Goal: Task Accomplishment & Management: Use online tool/utility

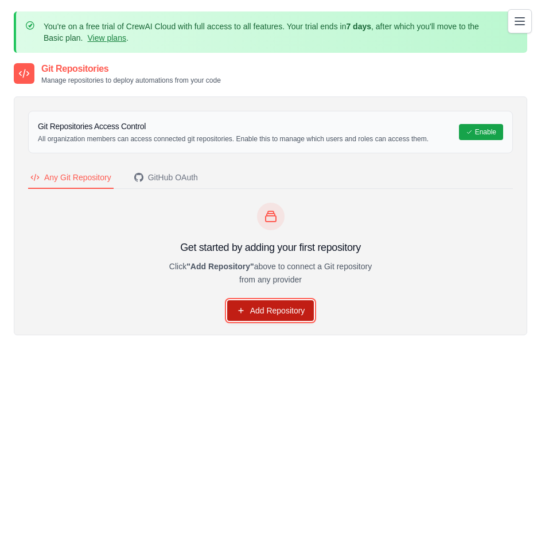
click at [285, 305] on link "Add Repository" at bounding box center [270, 310] width 87 height 21
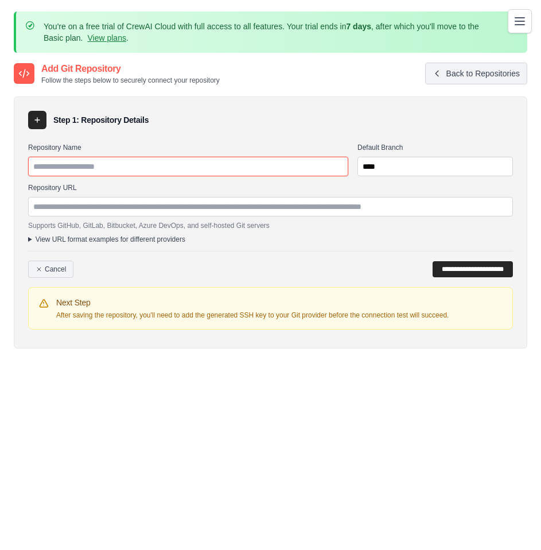
click at [149, 168] on input "Repository Name" at bounding box center [188, 167] width 320 height 20
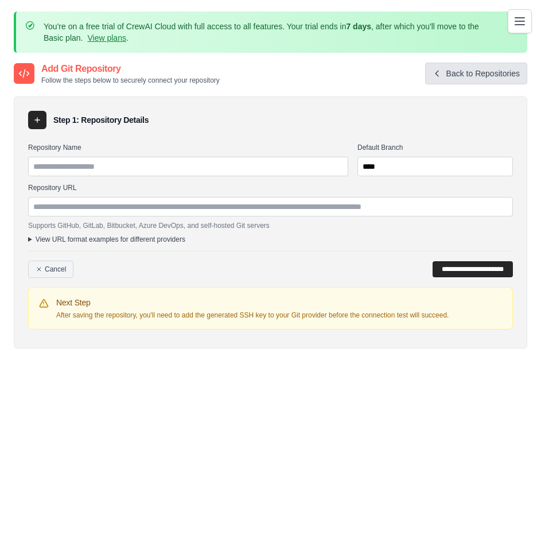
click at [474, 71] on link "Back to Repositories" at bounding box center [476, 74] width 102 height 22
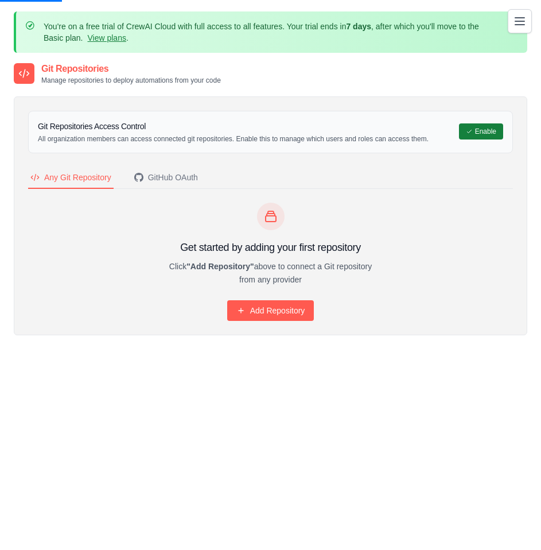
click at [474, 135] on button "Enable" at bounding box center [481, 131] width 44 height 16
click at [180, 174] on div "GitHub OAuth" at bounding box center [166, 177] width 64 height 11
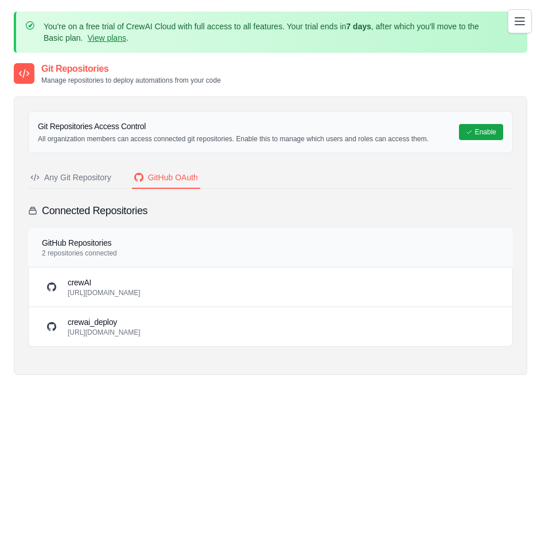
click at [102, 333] on p "[URL][DOMAIN_NAME]" at bounding box center [104, 332] width 73 height 9
click at [139, 329] on p "[URL][DOMAIN_NAME]" at bounding box center [104, 332] width 73 height 9
drag, startPoint x: 434, startPoint y: 141, endPoint x: 59, endPoint y: 134, distance: 376.0
click at [37, 134] on div "Git Repositories Access Control All organization members can access connected g…" at bounding box center [270, 132] width 485 height 42
copy p "All organization members can access connected git repositories. Enable this to …"
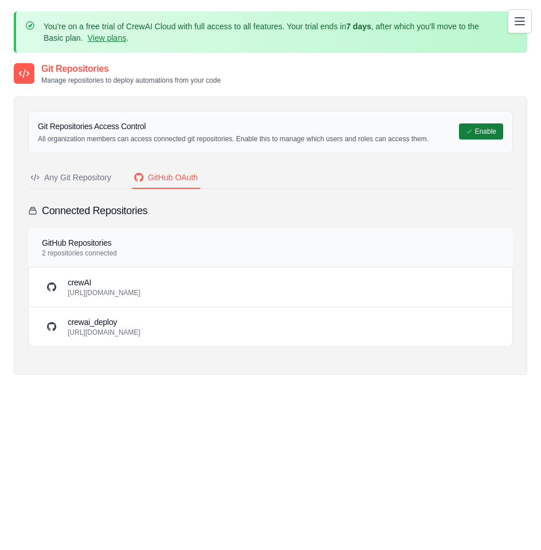
click at [484, 136] on button "Enable" at bounding box center [481, 131] width 44 height 16
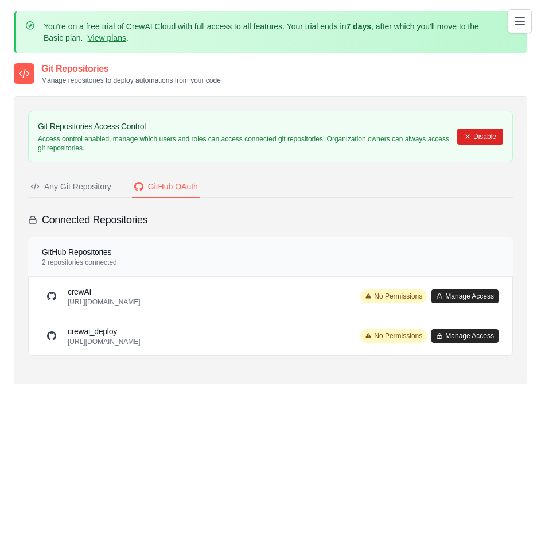
drag, startPoint x: 480, startPoint y: 132, endPoint x: 294, endPoint y: 44, distance: 205.4
click at [482, 131] on button "Disable" at bounding box center [480, 137] width 46 height 16
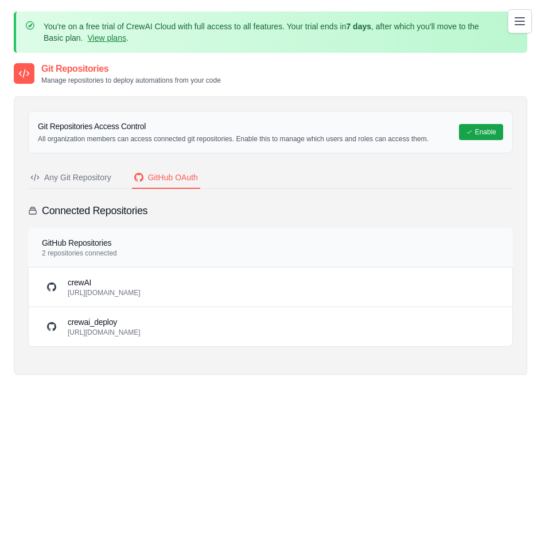
click at [84, 177] on div "Any Git Repository" at bounding box center [70, 177] width 81 height 11
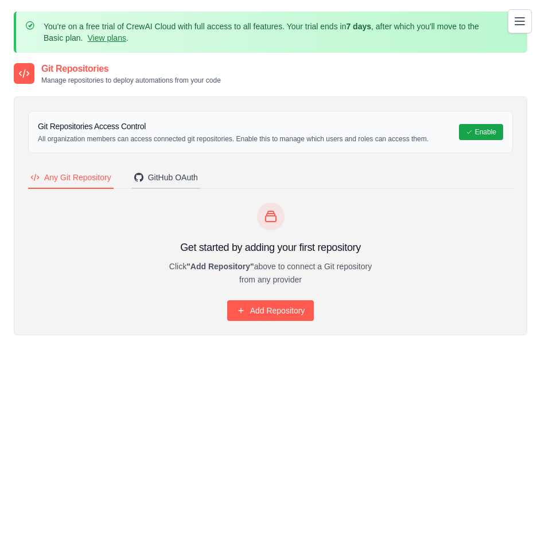
click at [166, 179] on div "GitHub OAuth" at bounding box center [166, 177] width 64 height 11
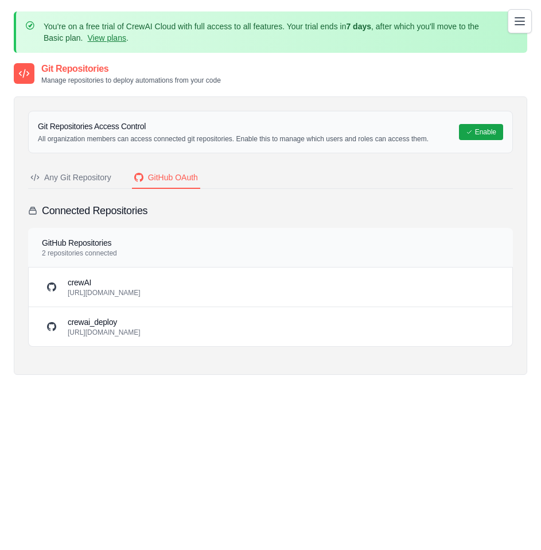
click at [60, 246] on h4 "GitHub Repositories" at bounding box center [79, 242] width 75 height 11
drag, startPoint x: 116, startPoint y: 288, endPoint x: 120, endPoint y: 293, distance: 6.5
click at [116, 288] on div "crewAI https://github.com/andreylps/crewAI.git" at bounding box center [104, 287] width 73 height 21
click at [133, 327] on h3 "crewai_deploy" at bounding box center [104, 321] width 73 height 11
drag, startPoint x: 157, startPoint y: 209, endPoint x: 42, endPoint y: 212, distance: 114.8
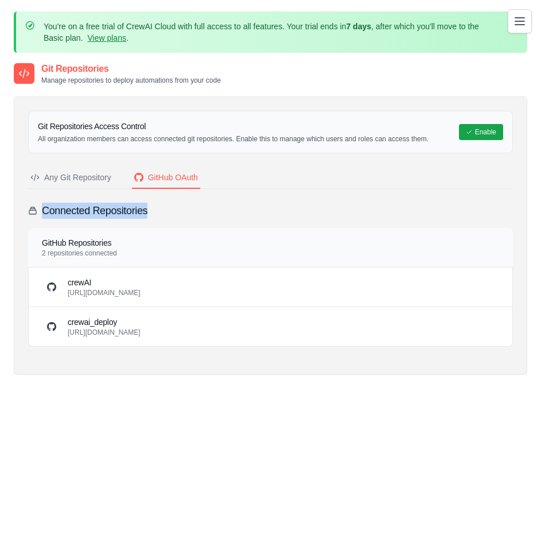
click at [42, 212] on div "Connected Repositories" at bounding box center [270, 211] width 485 height 16
copy h3 "Connected Repositories"
click at [60, 179] on div "Any Git Repository" at bounding box center [70, 177] width 81 height 11
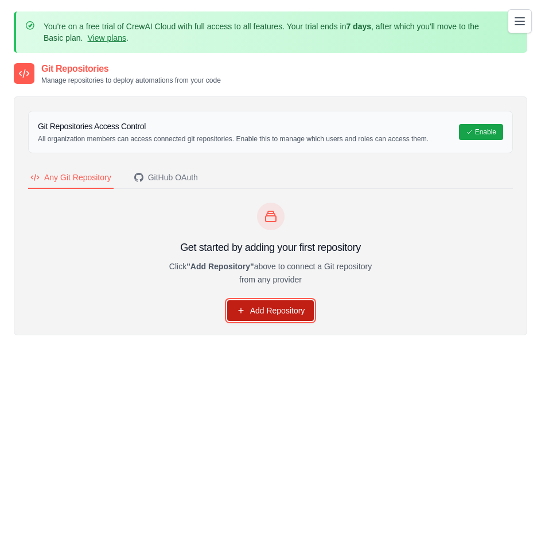
click at [263, 307] on link "Add Repository" at bounding box center [270, 310] width 87 height 21
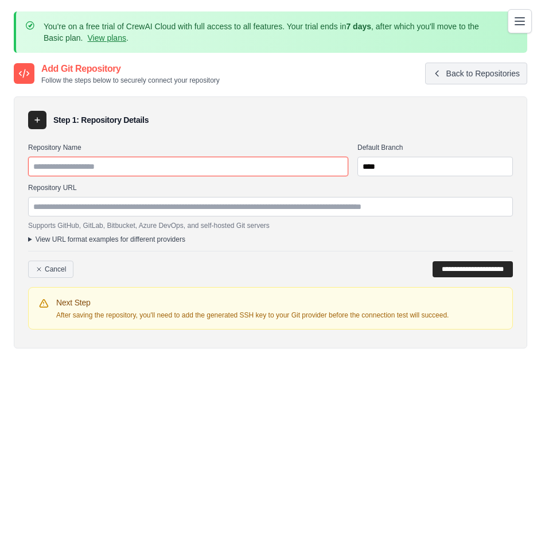
click at [203, 167] on input "Repository Name" at bounding box center [188, 167] width 320 height 20
click at [433, 261] on input "**********" at bounding box center [473, 269] width 80 height 16
type input "****"
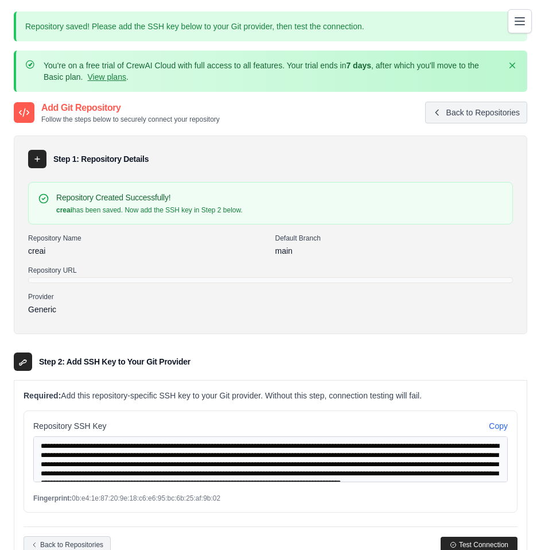
click at [142, 198] on h4 "Repository Created Successfully!" at bounding box center [149, 197] width 187 height 11
click at [63, 312] on div "Generic" at bounding box center [270, 309] width 485 height 11
click at [445, 112] on link "Back to Repositories" at bounding box center [476, 113] width 102 height 22
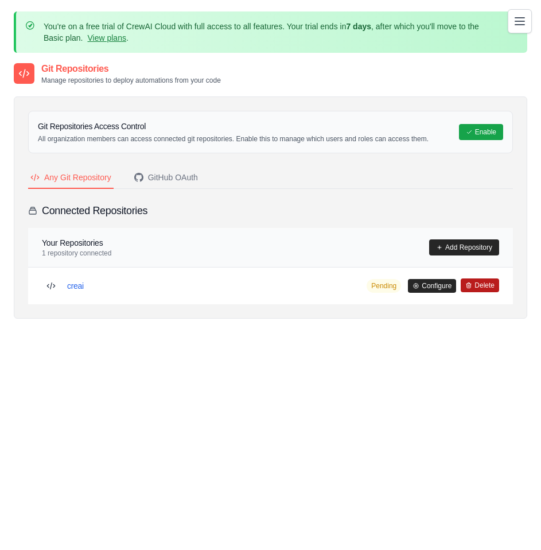
click at [480, 286] on button "Delete" at bounding box center [480, 285] width 38 height 14
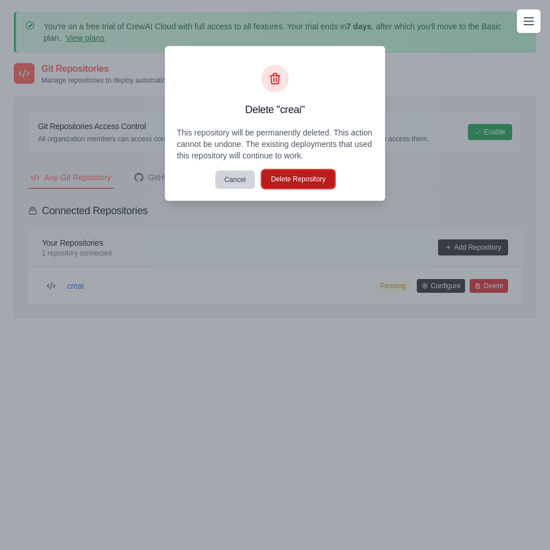
click at [294, 180] on button "Delete Repository" at bounding box center [298, 179] width 73 height 18
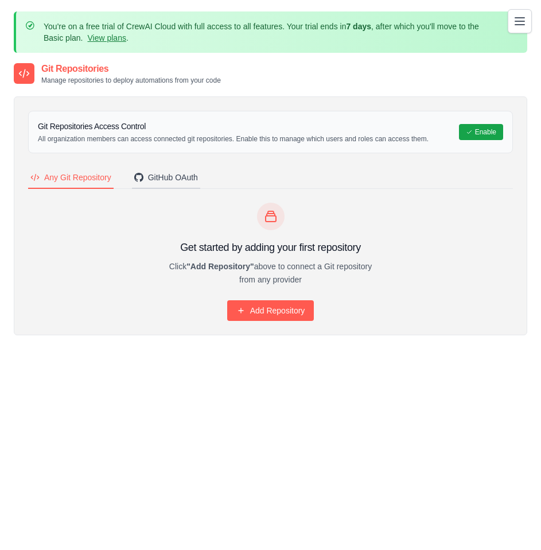
click at [175, 182] on div "GitHub OAuth" at bounding box center [166, 177] width 64 height 11
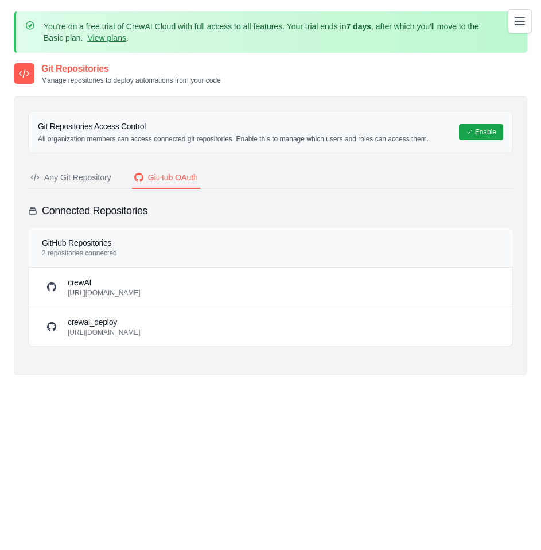
click at [79, 170] on button "Any Git Repository" at bounding box center [71, 178] width 86 height 22
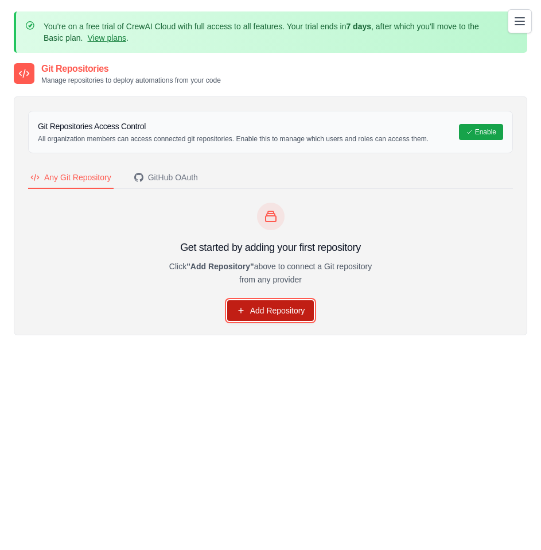
click at [270, 311] on link "Add Repository" at bounding box center [270, 310] width 87 height 21
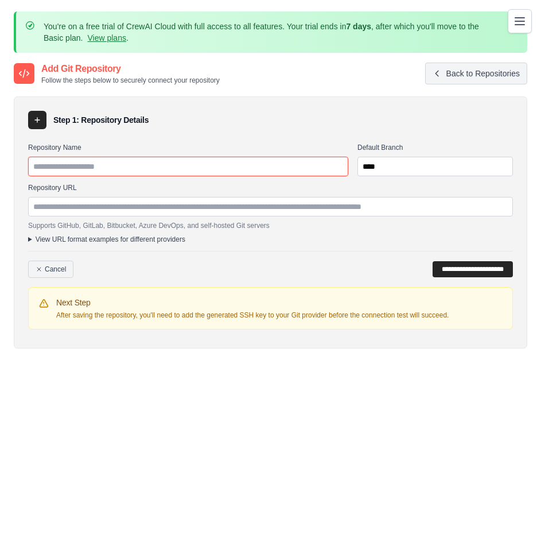
drag, startPoint x: 72, startPoint y: 162, endPoint x: 79, endPoint y: 172, distance: 11.5
click at [72, 162] on input "Repository Name" at bounding box center [188, 167] width 320 height 20
type input "**********"
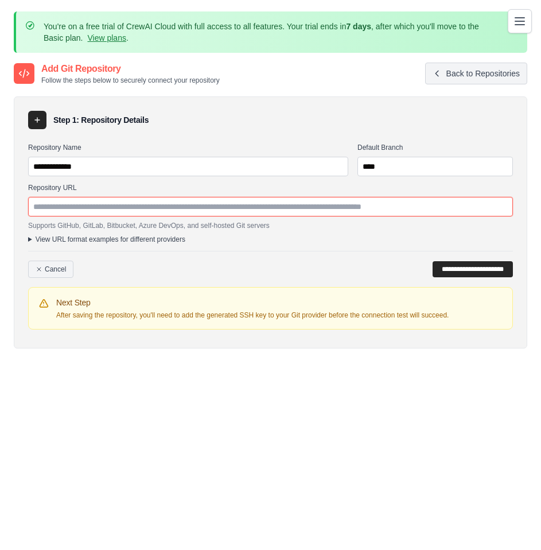
click at [72, 205] on input "Repository URL" at bounding box center [270, 207] width 485 height 20
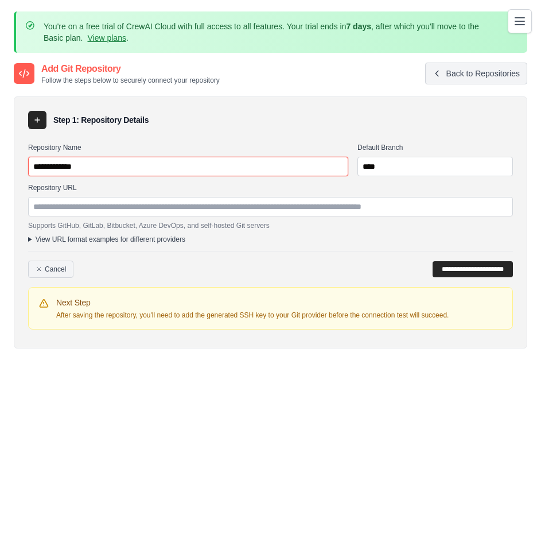
click at [196, 168] on input "**********" at bounding box center [188, 167] width 320 height 20
click at [31, 240] on summary "View URL format examples for different providers" at bounding box center [270, 239] width 485 height 9
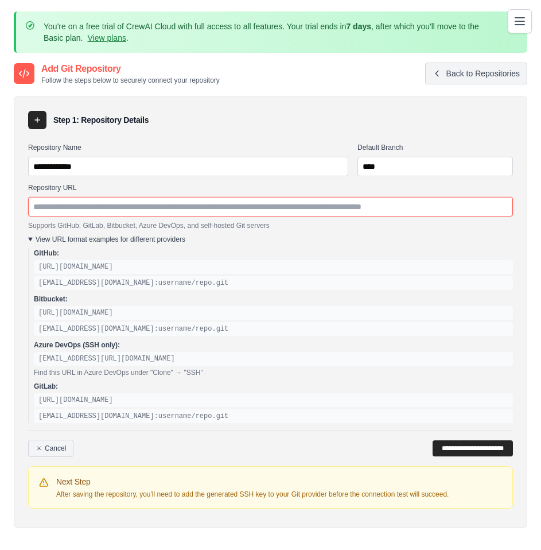
click at [44, 209] on input "Repository URL" at bounding box center [270, 207] width 485 height 20
paste input "**********"
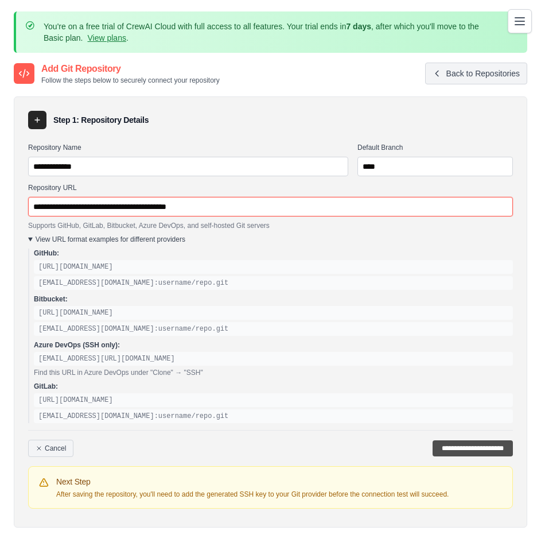
type input "**********"
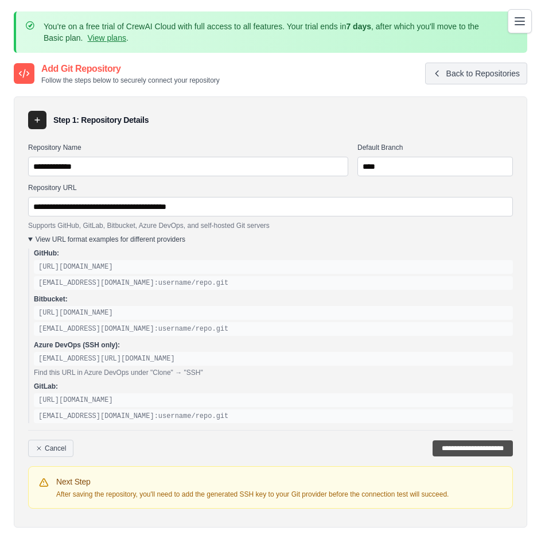
click at [452, 449] on input "**********" at bounding box center [473, 448] width 80 height 16
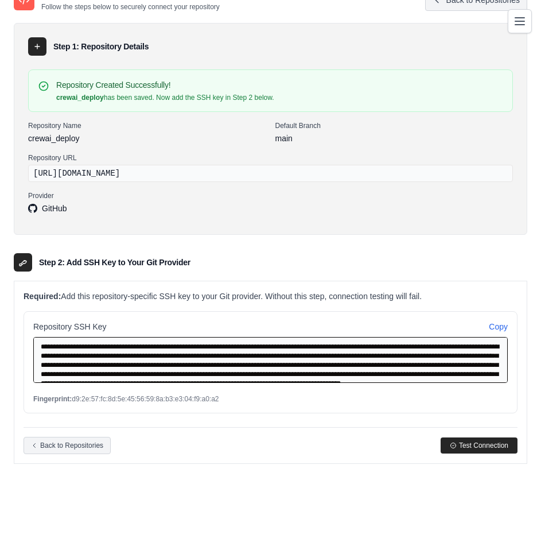
scroll to position [38, 0]
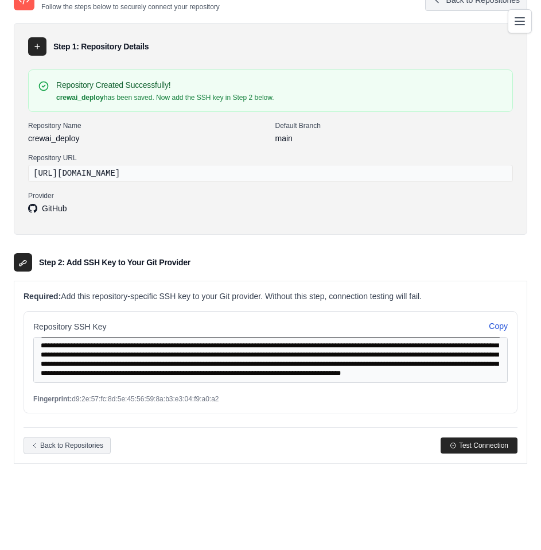
click at [498, 328] on button "Copy" at bounding box center [498, 325] width 19 height 11
click at [470, 444] on span "Test Connection" at bounding box center [483, 444] width 49 height 9
click at [478, 447] on span "Test Connection" at bounding box center [483, 444] width 49 height 9
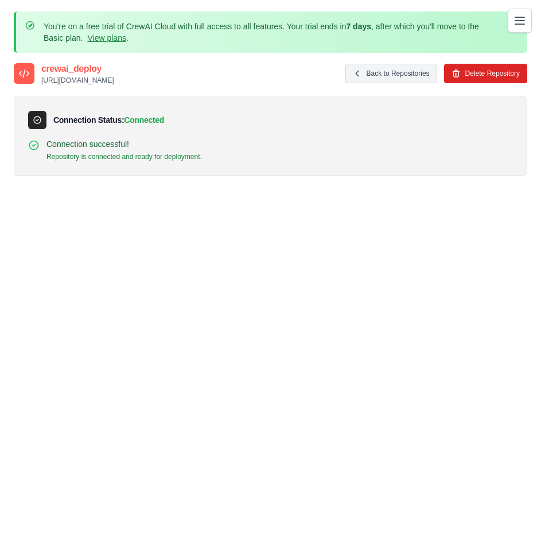
click at [526, 22] on icon "Toggle navigation" at bounding box center [520, 21] width 14 height 14
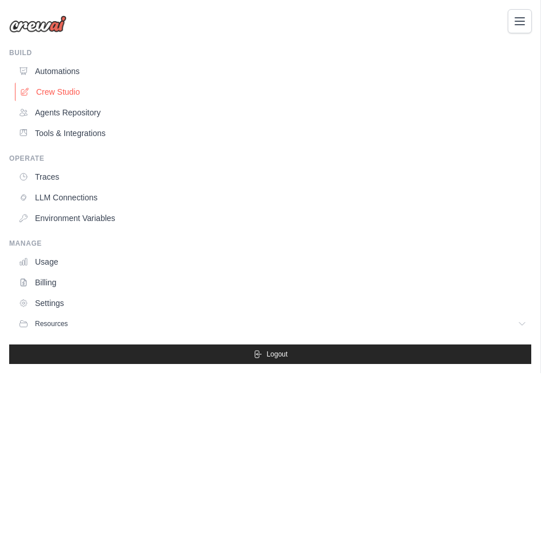
click at [41, 94] on link "Crew Studio" at bounding box center [274, 92] width 518 height 18
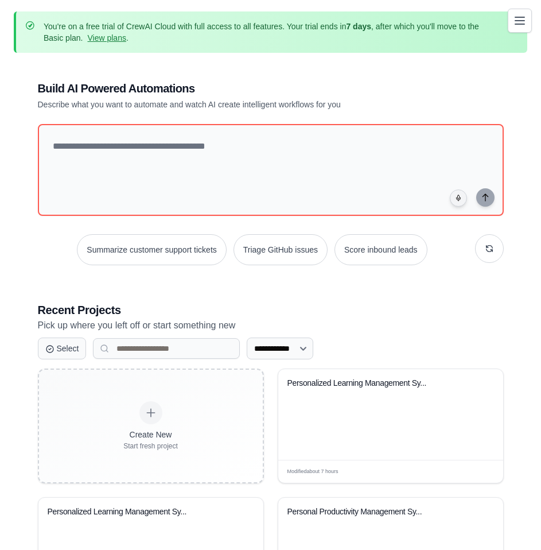
click at [517, 26] on icon "Toggle navigation" at bounding box center [520, 21] width 14 height 14
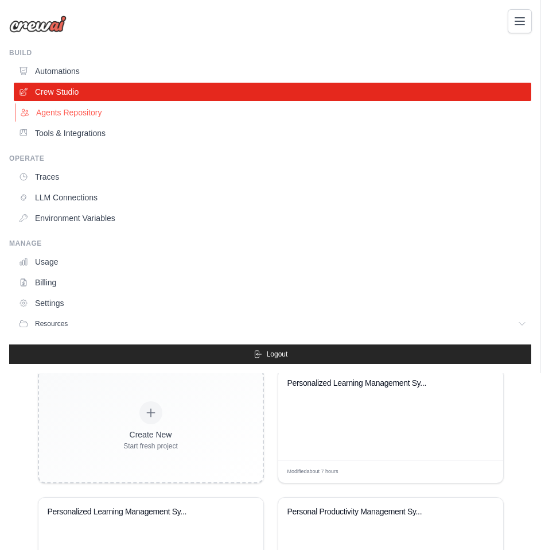
click at [65, 111] on link "Agents Repository" at bounding box center [274, 112] width 518 height 18
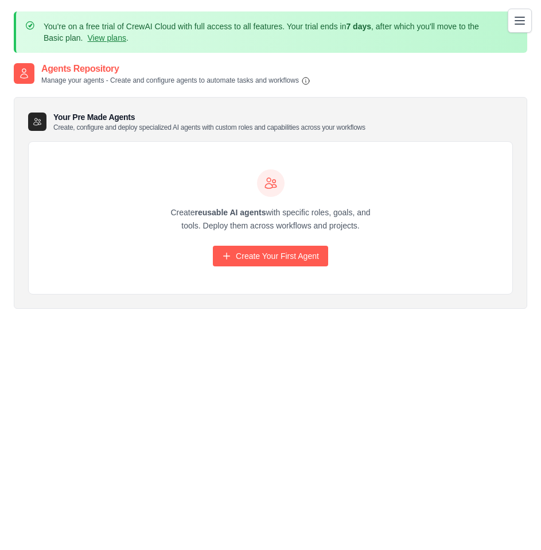
click at [522, 25] on icon "Toggle navigation" at bounding box center [520, 21] width 14 height 14
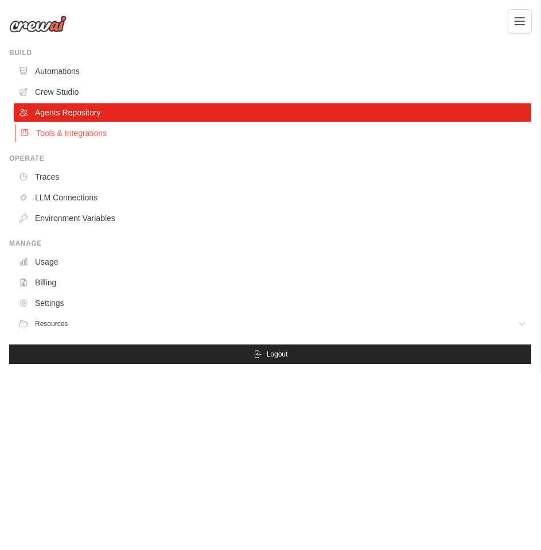
click at [49, 136] on link "Tools & Integrations" at bounding box center [274, 133] width 518 height 18
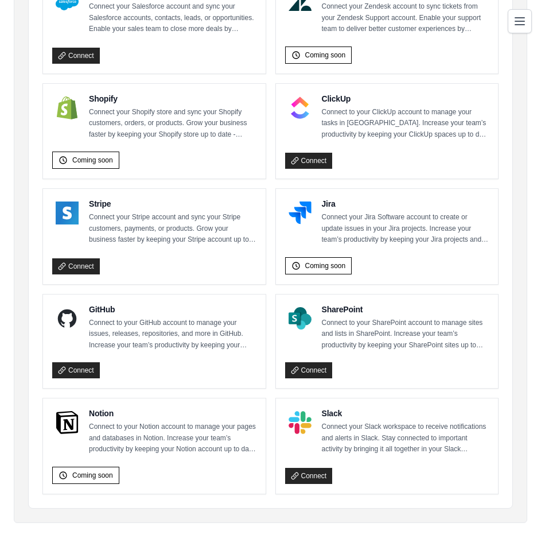
scroll to position [855, 0]
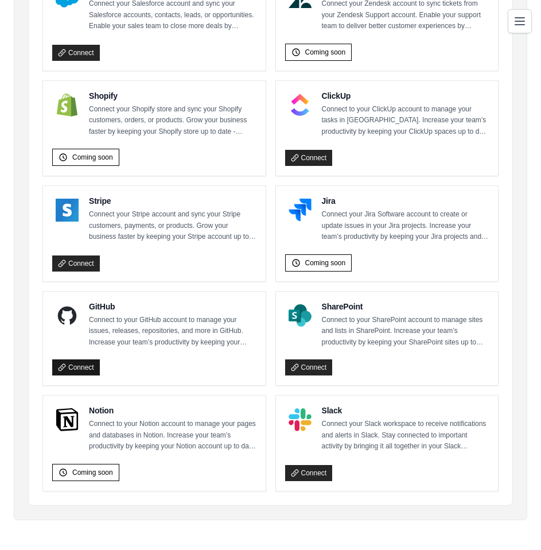
click at [80, 369] on link "Connect" at bounding box center [76, 367] width 48 height 16
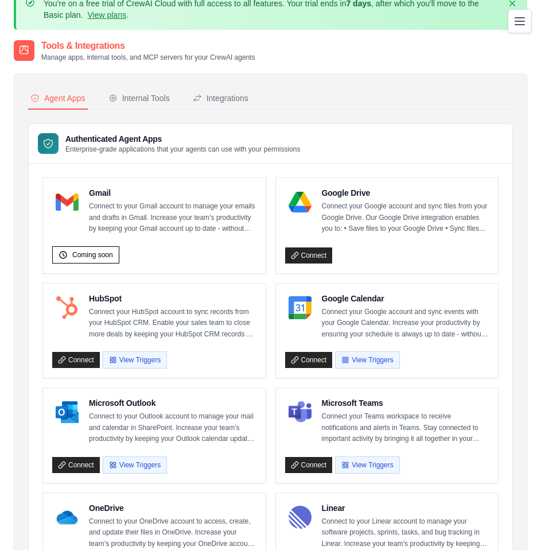
scroll to position [0, 0]
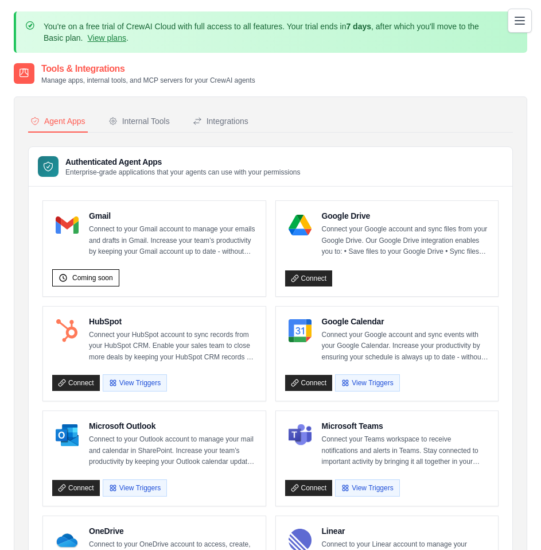
click at [522, 21] on icon "Toggle navigation" at bounding box center [519, 20] width 9 height 7
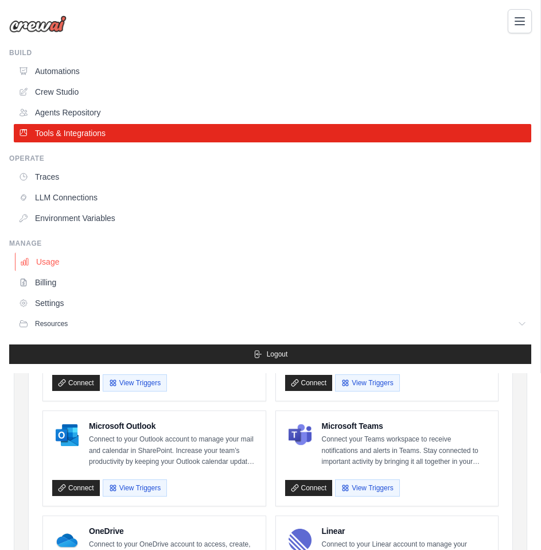
click at [49, 265] on link "Usage" at bounding box center [274, 262] width 518 height 18
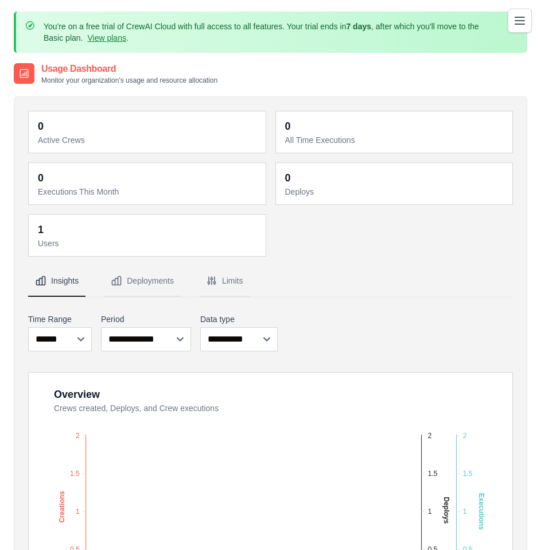
click at [524, 24] on icon "Toggle navigation" at bounding box center [519, 20] width 9 height 7
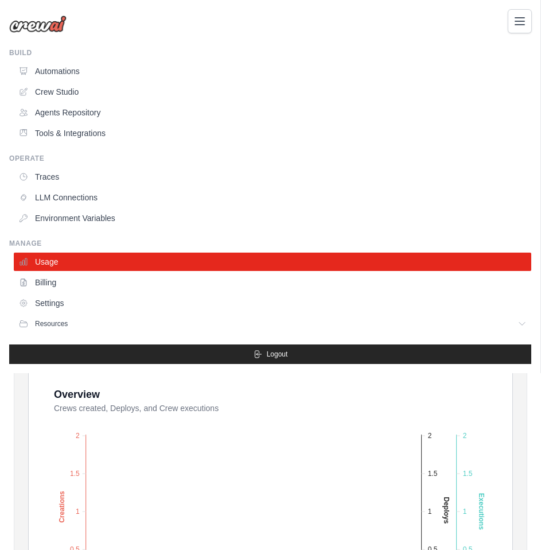
click at [52, 76] on link "Automations" at bounding box center [273, 71] width 518 height 18
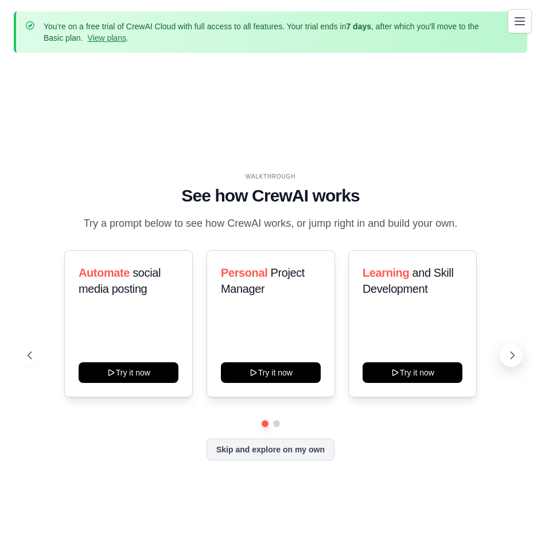
click at [515, 356] on icon at bounding box center [512, 355] width 11 height 11
click at [524, 23] on icon "Toggle navigation" at bounding box center [520, 21] width 14 height 14
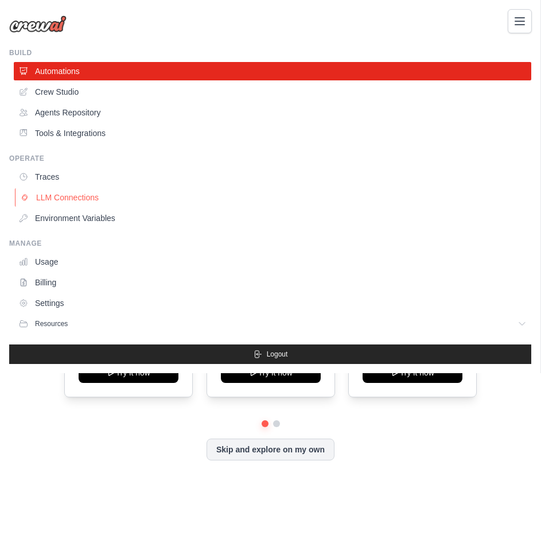
click at [74, 200] on link "LLM Connections" at bounding box center [274, 197] width 518 height 18
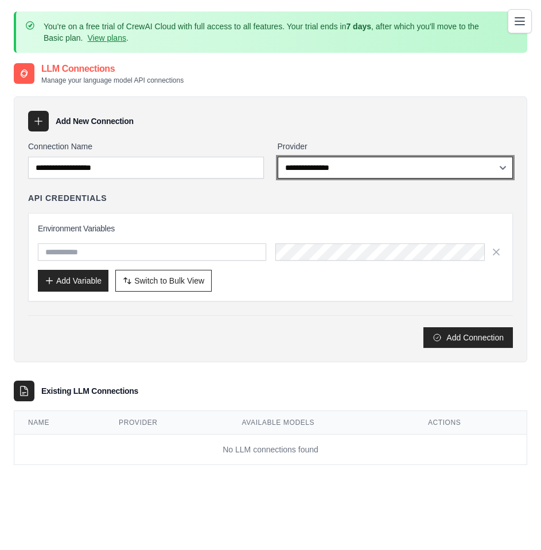
click at [333, 169] on select "**********" at bounding box center [396, 168] width 236 height 22
select select "******"
click at [278, 157] on select "**********" at bounding box center [396, 168] width 236 height 22
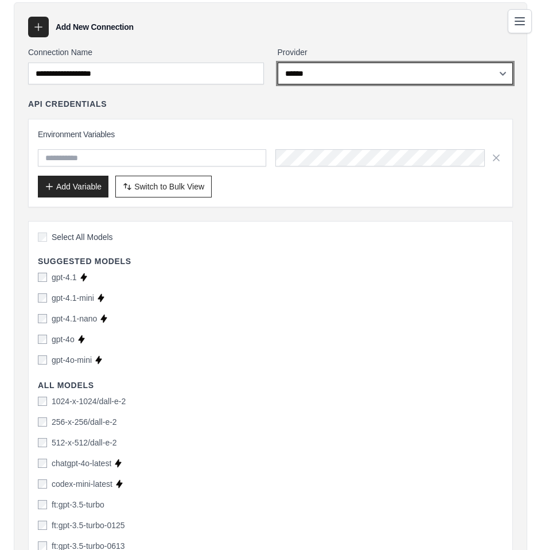
scroll to position [115, 0]
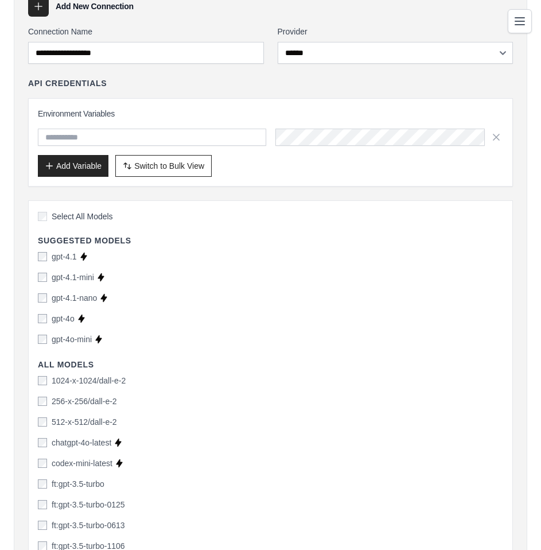
click at [49, 340] on div "gpt-4o-mini" at bounding box center [65, 338] width 54 height 11
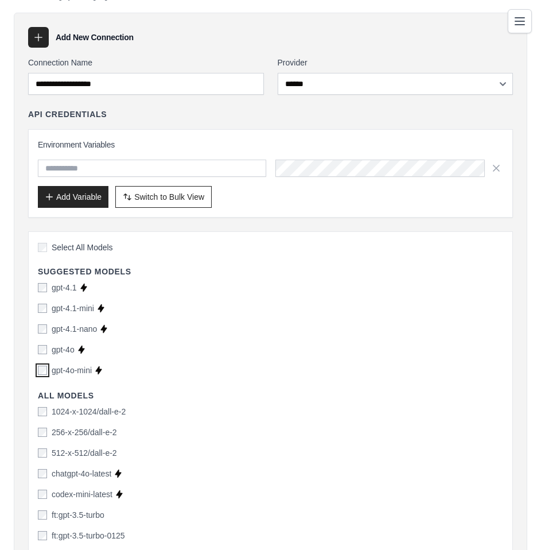
scroll to position [0, 0]
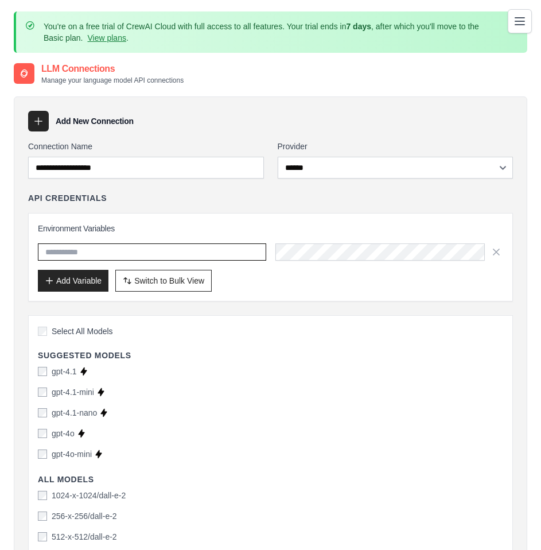
click at [86, 247] on input "text" at bounding box center [152, 251] width 228 height 17
click at [82, 254] on input "text" at bounding box center [152, 251] width 228 height 17
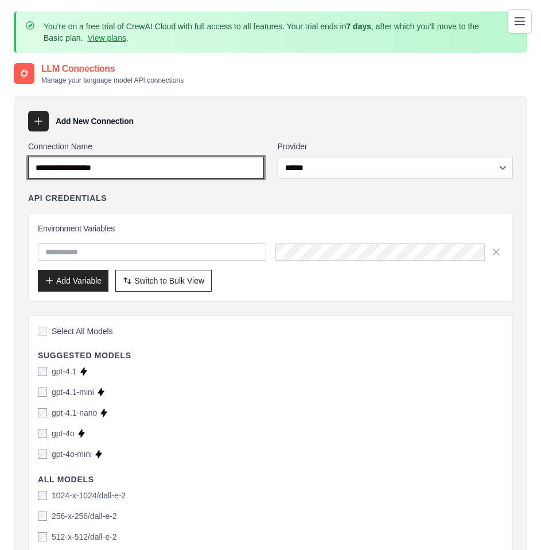
click at [138, 168] on input "Connection Name" at bounding box center [146, 168] width 236 height 22
drag, startPoint x: 141, startPoint y: 168, endPoint x: 23, endPoint y: 158, distance: 118.6
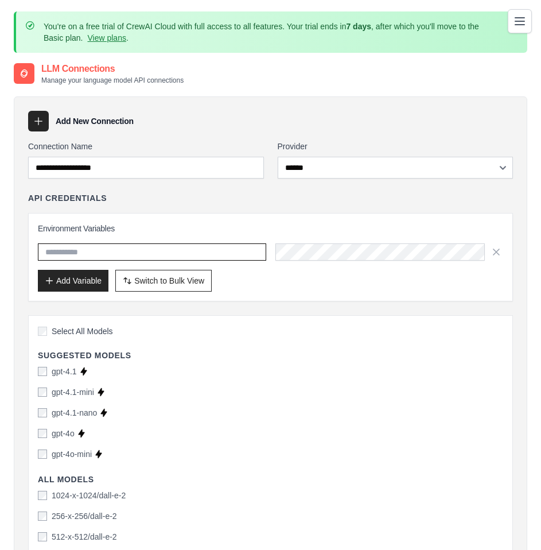
click at [69, 247] on input "text" at bounding box center [152, 251] width 228 height 17
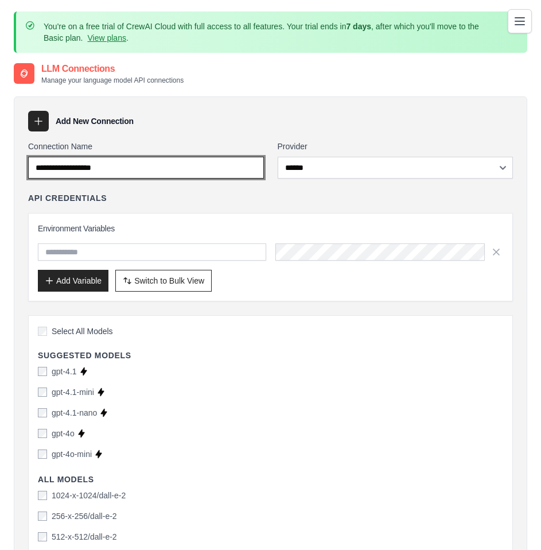
drag, startPoint x: 132, startPoint y: 166, endPoint x: 37, endPoint y: 163, distance: 94.7
paste input "**********"
type input "**********"
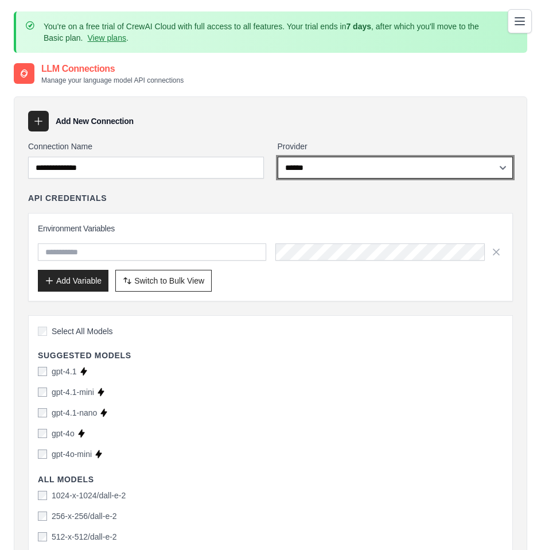
click at [311, 166] on select "**********" at bounding box center [396, 168] width 236 height 22
click at [278, 157] on select "**********" at bounding box center [396, 168] width 236 height 22
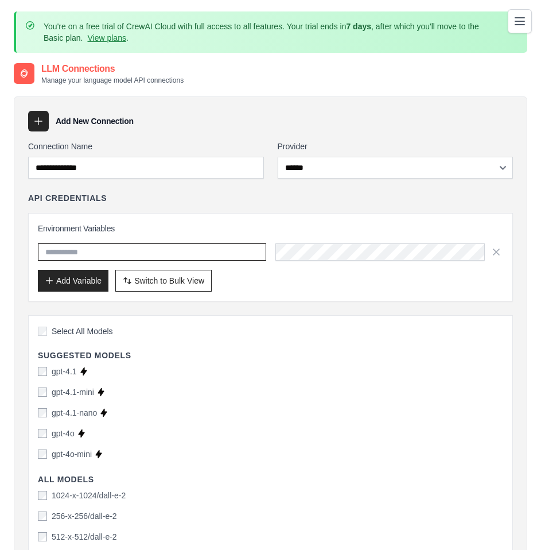
click at [48, 253] on input "text" at bounding box center [152, 251] width 228 height 17
click at [195, 249] on input "text" at bounding box center [152, 251] width 228 height 17
click at [82, 282] on button "Add Variable" at bounding box center [73, 280] width 71 height 22
click at [82, 284] on button "Add Variable" at bounding box center [73, 280] width 71 height 22
click at [173, 278] on span "Switch to Bulk View" at bounding box center [169, 279] width 70 height 11
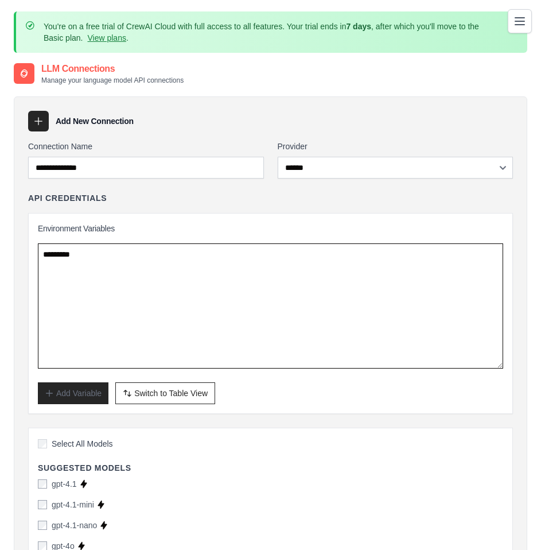
drag, startPoint x: 61, startPoint y: 254, endPoint x: 119, endPoint y: 256, distance: 58.0
click at [120, 251] on textarea at bounding box center [270, 305] width 465 height 125
drag, startPoint x: 114, startPoint y: 263, endPoint x: 10, endPoint y: 246, distance: 105.2
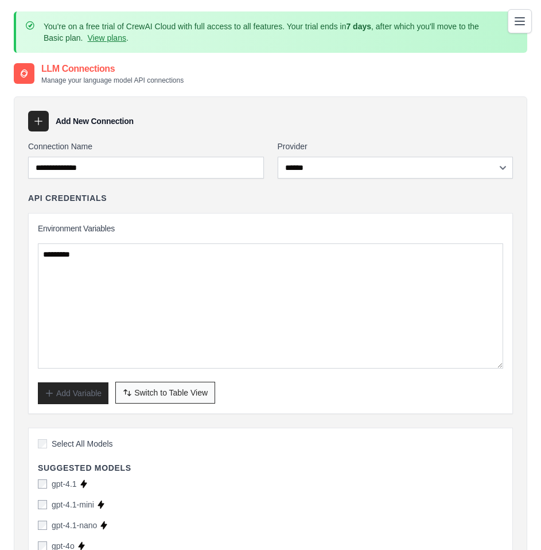
click at [131, 398] on button "Switch to Bulk View Switch to Table View" at bounding box center [165, 393] width 100 height 22
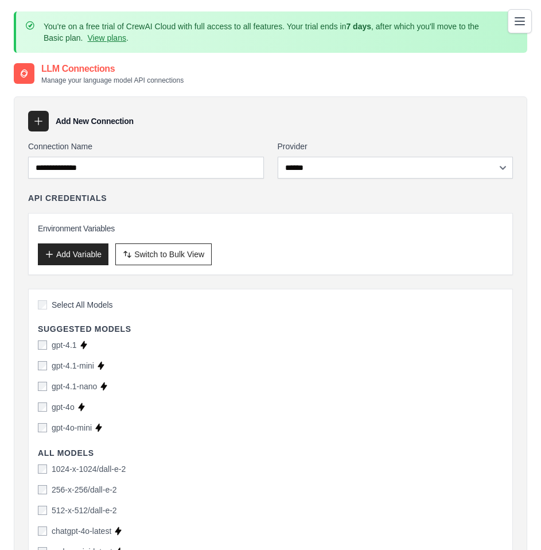
click at [40, 122] on icon at bounding box center [38, 120] width 11 height 11
click at [36, 119] on icon at bounding box center [38, 120] width 11 height 11
click at [73, 230] on h3 "Environment Variables" at bounding box center [270, 228] width 465 height 11
click at [88, 251] on button "Add Variable" at bounding box center [73, 254] width 71 height 22
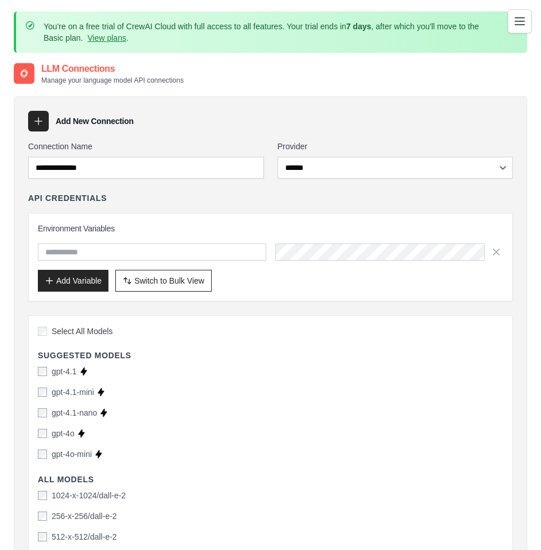
click at [94, 250] on input "text" at bounding box center [152, 251] width 228 height 17
click at [522, 18] on icon "Toggle navigation" at bounding box center [520, 21] width 14 height 14
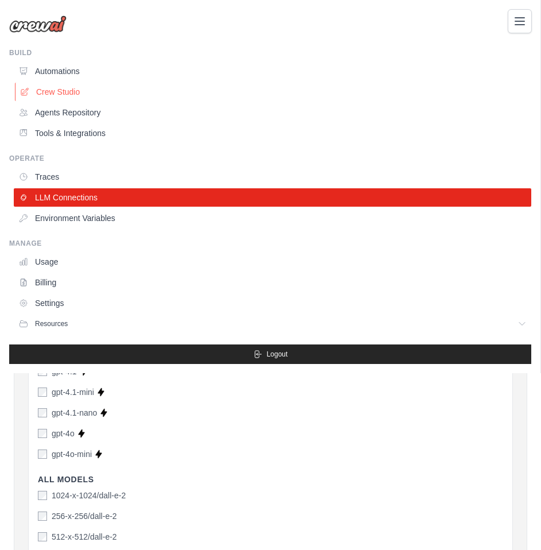
click at [52, 92] on link "Crew Studio" at bounding box center [274, 92] width 518 height 18
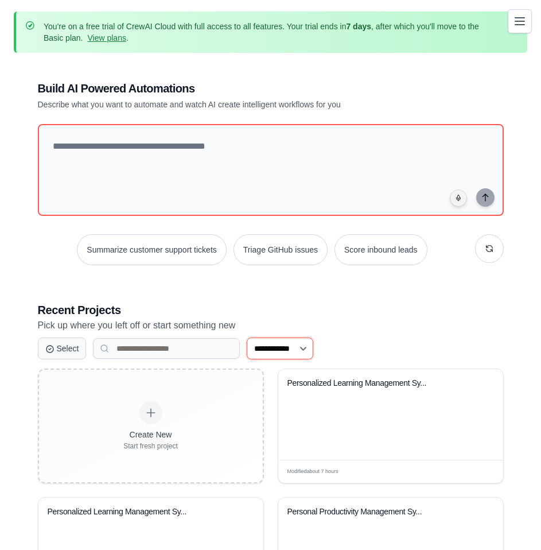
click at [301, 346] on select "**********" at bounding box center [280, 348] width 67 height 22
select select "*********"
click at [247, 337] on select "**********" at bounding box center [280, 348] width 67 height 22
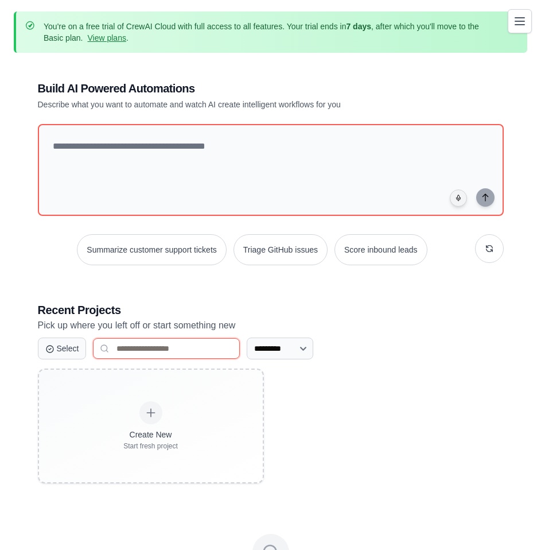
click at [175, 348] on input at bounding box center [166, 348] width 147 height 21
type input "**********"
click at [60, 346] on button "Select" at bounding box center [62, 348] width 49 height 22
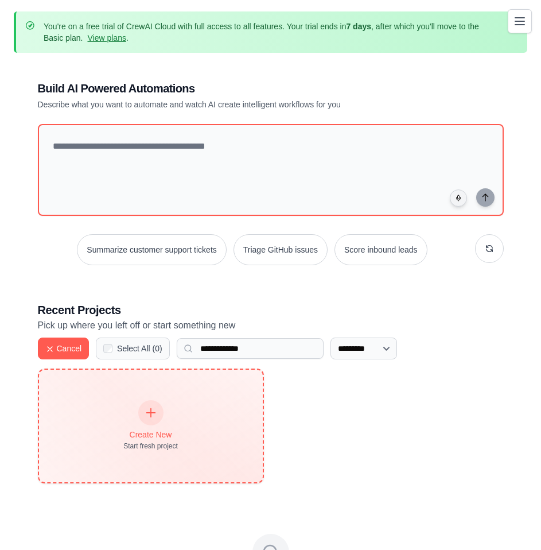
click at [149, 414] on icon at bounding box center [151, 412] width 13 height 13
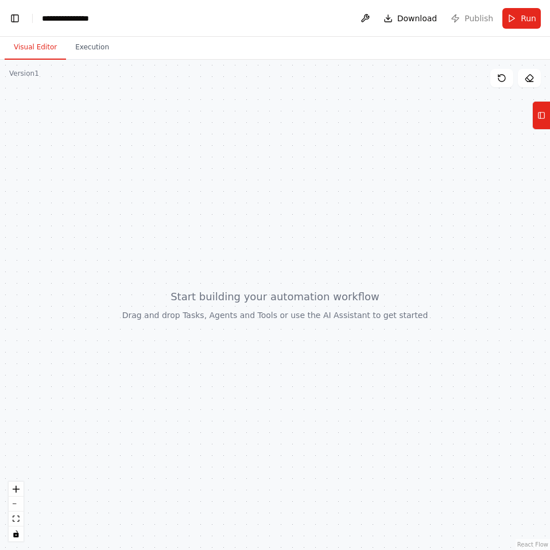
scroll to position [354, 0]
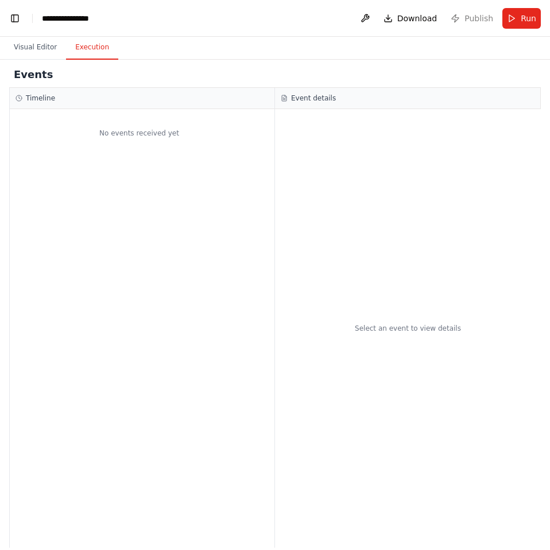
click at [88, 44] on button "Execution" at bounding box center [92, 48] width 52 height 24
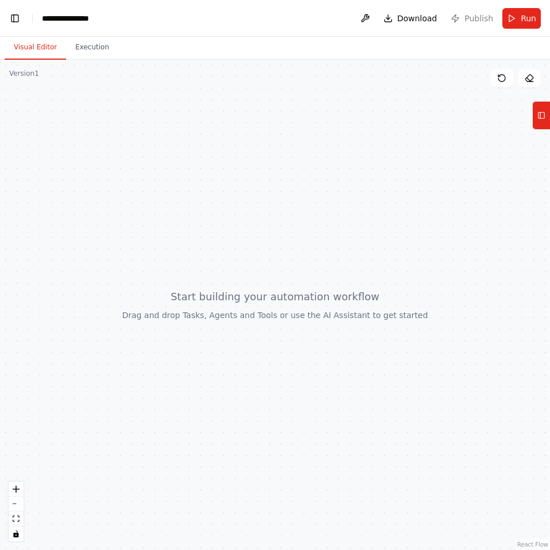
click at [33, 42] on button "Visual Editor" at bounding box center [35, 48] width 61 height 24
click at [12, 14] on button "Toggle Left Sidebar" at bounding box center [15, 18] width 16 height 16
click at [517, 14] on button "Run" at bounding box center [521, 18] width 38 height 21
click at [367, 18] on button at bounding box center [365, 18] width 18 height 21
click at [539, 117] on icon at bounding box center [541, 115] width 8 height 18
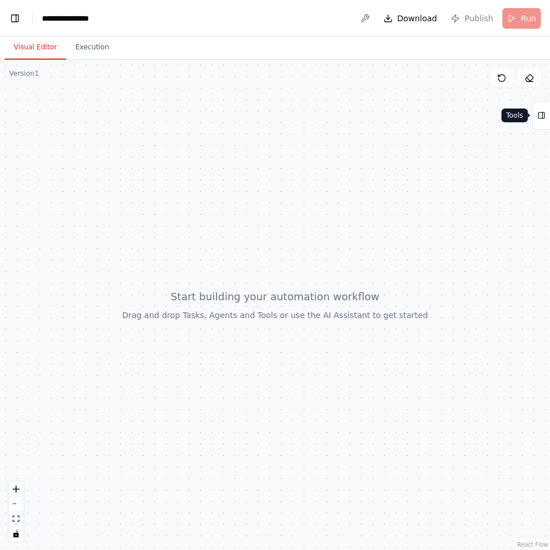
click at [540, 117] on icon at bounding box center [541, 115] width 8 height 18
drag, startPoint x: 359, startPoint y: 314, endPoint x: 304, endPoint y: 437, distance: 134.9
click at [360, 315] on div at bounding box center [275, 305] width 550 height 490
click at [15, 490] on icon "zoom in" at bounding box center [16, 489] width 7 height 7
click at [15, 489] on icon "zoom in" at bounding box center [16, 489] width 7 height 7
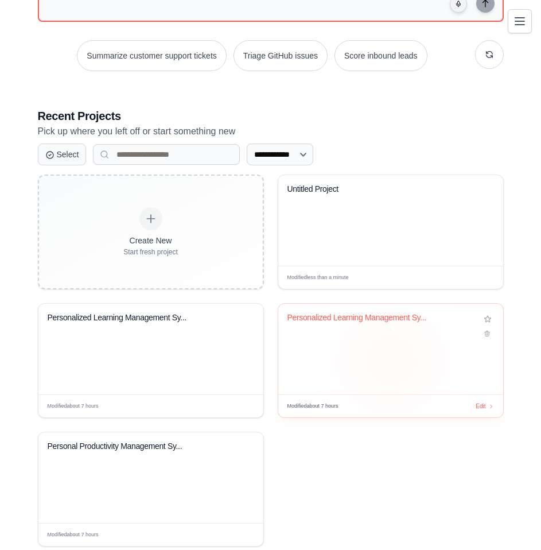
scroll to position [220, 0]
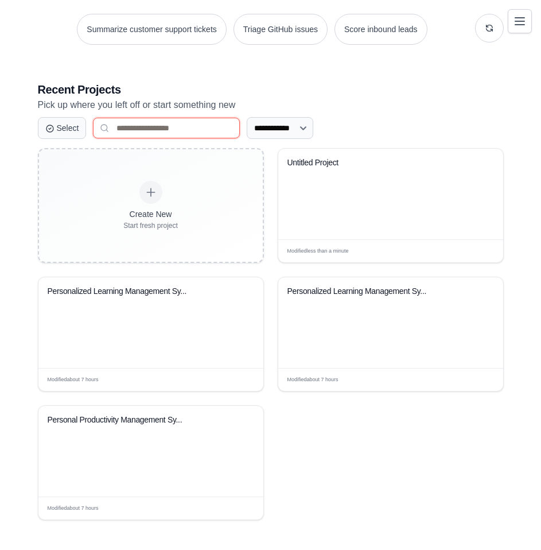
click at [205, 125] on input at bounding box center [166, 128] width 147 height 21
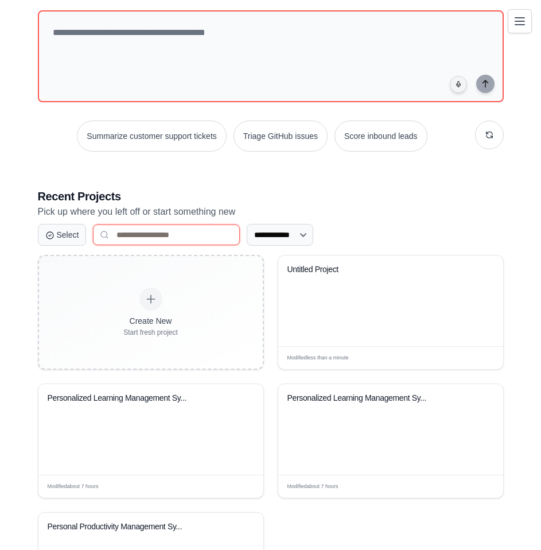
scroll to position [106, 0]
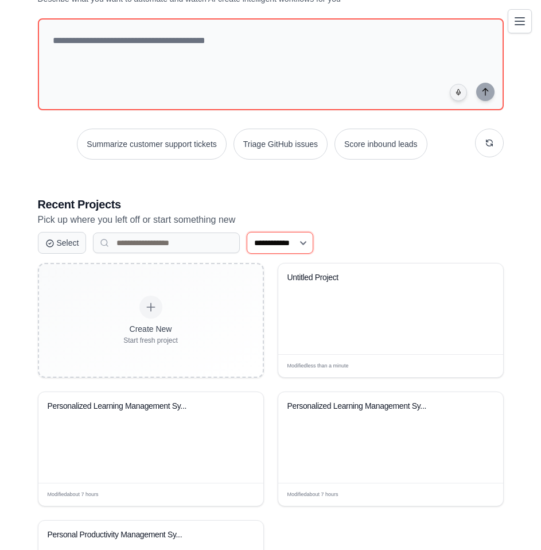
click at [301, 246] on select "**********" at bounding box center [280, 243] width 67 height 22
click at [247, 232] on select "**********" at bounding box center [280, 243] width 67 height 22
click at [173, 243] on input at bounding box center [166, 242] width 147 height 21
click at [49, 242] on icon at bounding box center [49, 242] width 9 height 9
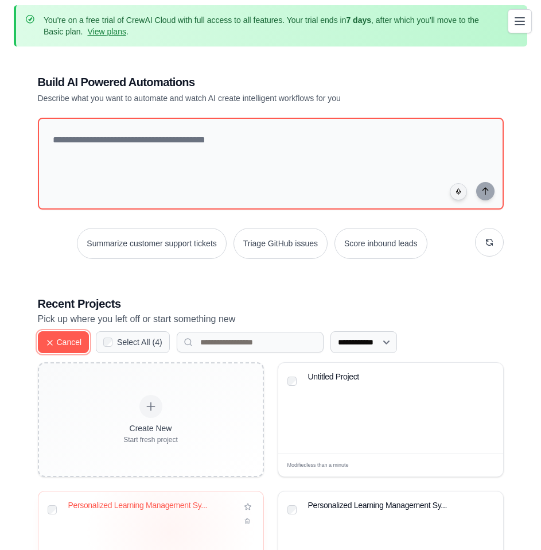
scroll to position [0, 0]
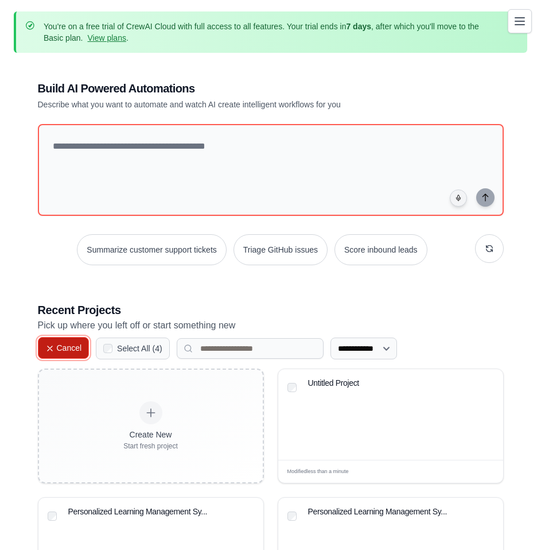
drag, startPoint x: 66, startPoint y: 343, endPoint x: 83, endPoint y: 340, distance: 17.0
click at [65, 343] on button "Cancel" at bounding box center [64, 348] width 52 height 22
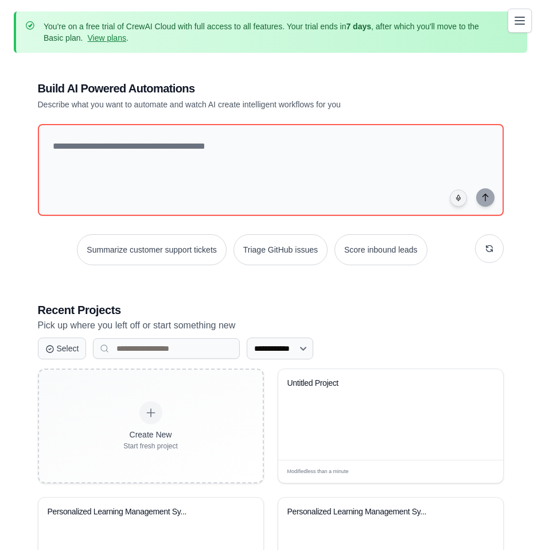
click at [511, 24] on button "Toggle navigation" at bounding box center [520, 21] width 24 height 24
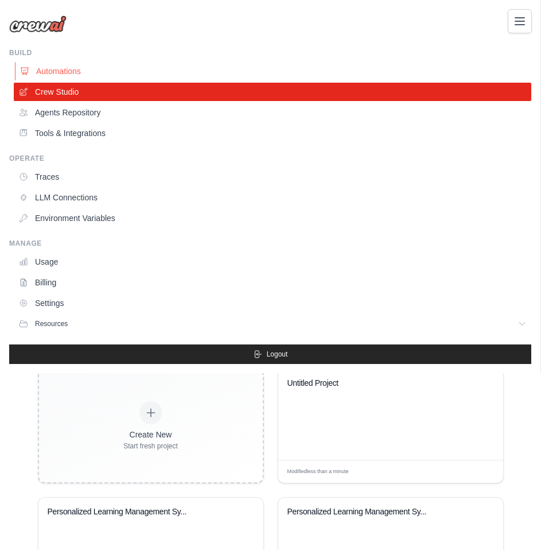
click at [46, 70] on link "Automations" at bounding box center [274, 71] width 518 height 18
click at [56, 191] on link "LLM Connections" at bounding box center [274, 197] width 518 height 18
click at [47, 177] on link "Traces" at bounding box center [274, 177] width 518 height 18
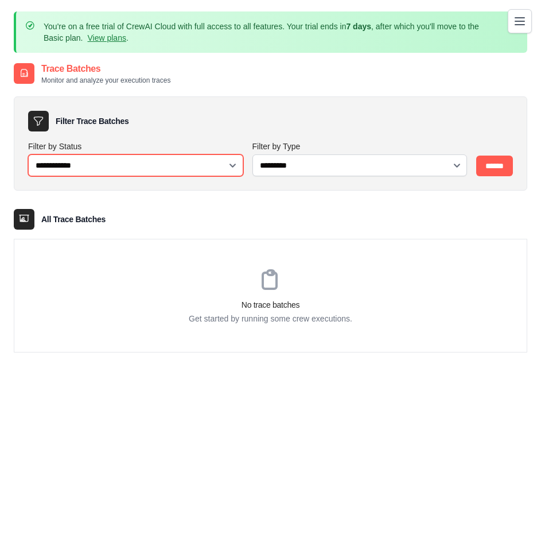
click at [161, 165] on select "**********" at bounding box center [135, 165] width 215 height 22
click at [28, 154] on select "**********" at bounding box center [135, 165] width 215 height 22
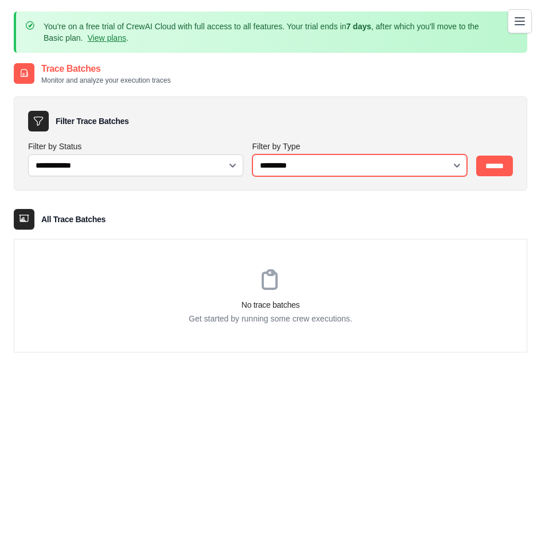
click at [401, 170] on select "**********" at bounding box center [360, 165] width 215 height 22
select select "********"
click at [253, 154] on select "**********" at bounding box center [360, 165] width 215 height 22
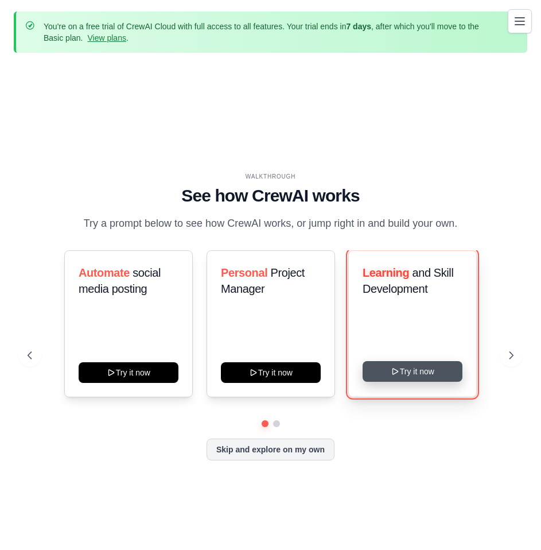
click at [425, 372] on button "Try it now" at bounding box center [413, 371] width 100 height 21
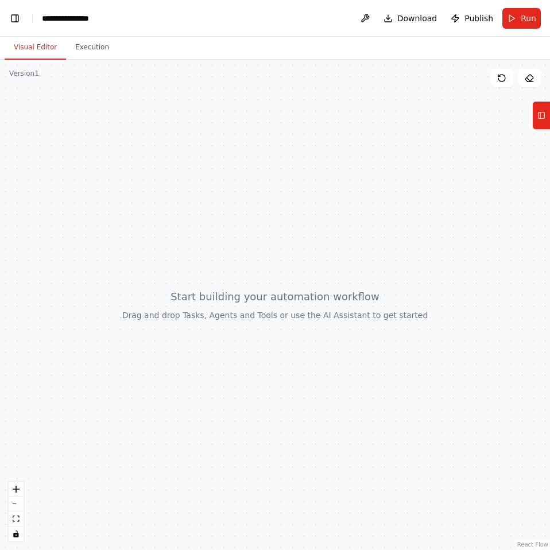
scroll to position [3473, 0]
click at [17, 21] on button "Toggle Left Sidebar" at bounding box center [15, 18] width 16 height 16
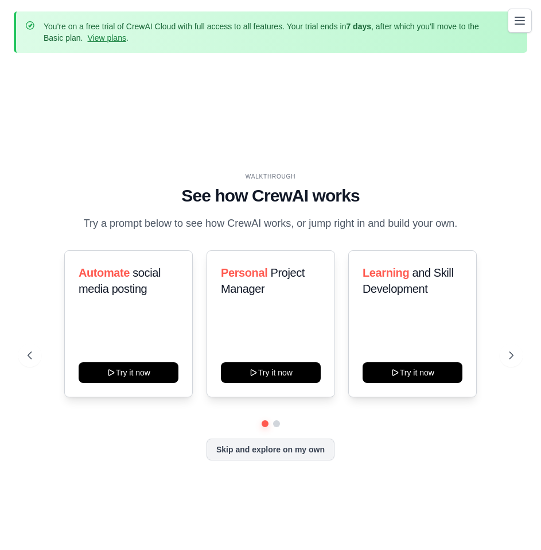
click at [518, 23] on icon "Toggle navigation" at bounding box center [520, 21] width 14 height 14
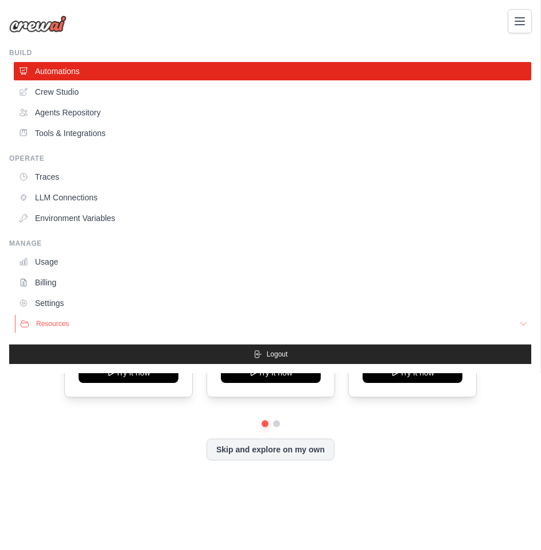
click at [51, 321] on span "Resources" at bounding box center [52, 323] width 33 height 9
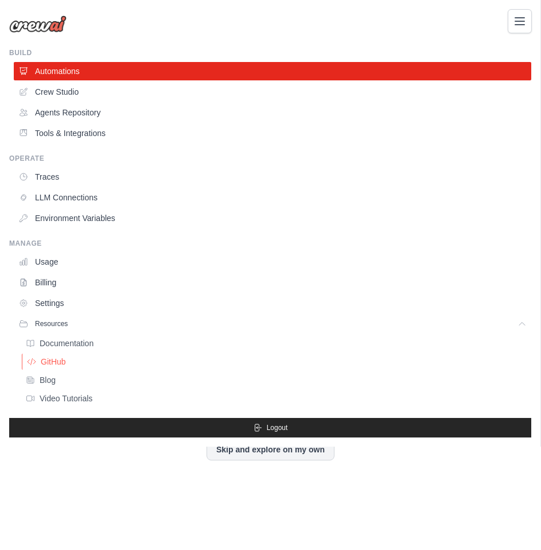
click at [48, 360] on span "GitHub" at bounding box center [53, 361] width 25 height 9
click at [290, 450] on div "[EMAIL_ADDRESS][DOMAIN_NAME] Settings Build Automations" at bounding box center [270, 275] width 541 height 550
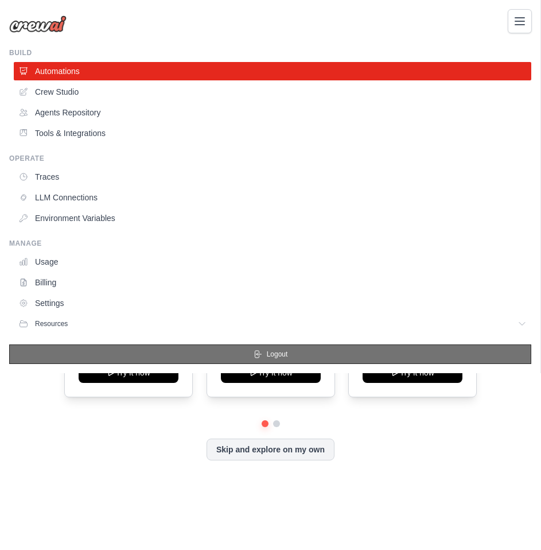
click at [277, 356] on span "Logout" at bounding box center [277, 354] width 21 height 9
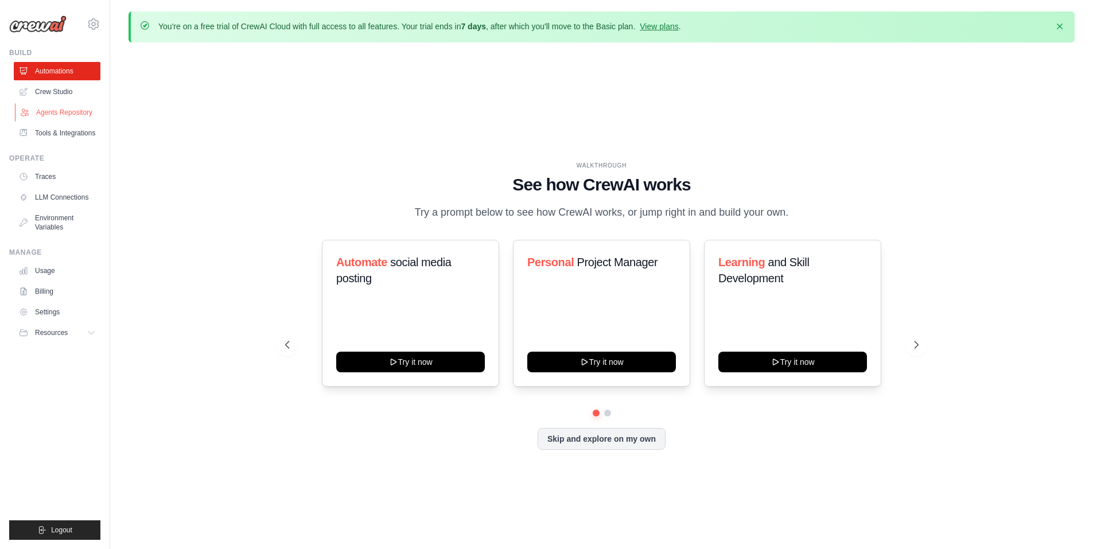
click at [67, 113] on link "Agents Repository" at bounding box center [58, 112] width 87 height 18
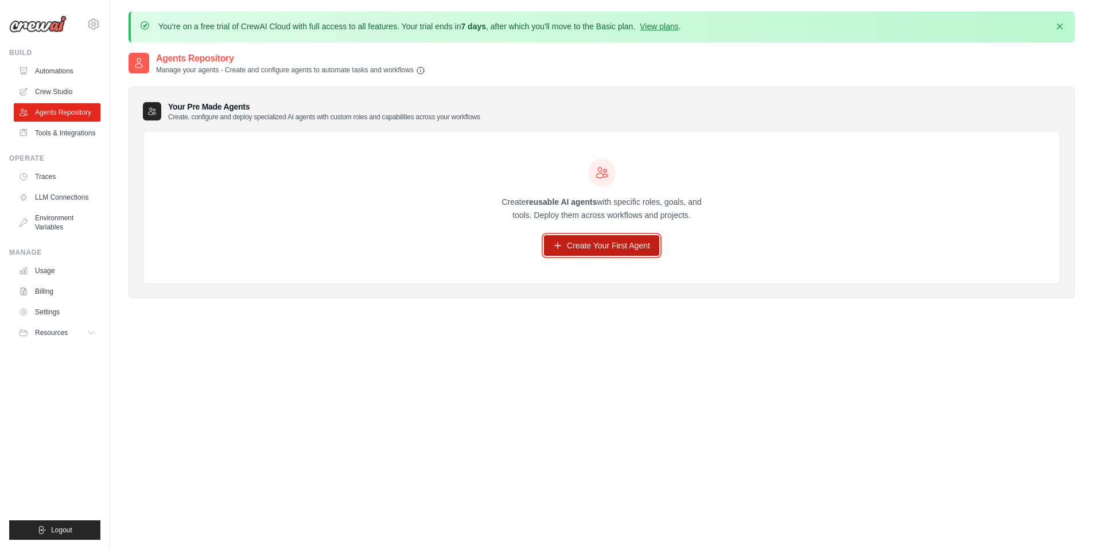
click at [611, 244] on link "Create Your First Agent" at bounding box center [601, 245] width 115 height 21
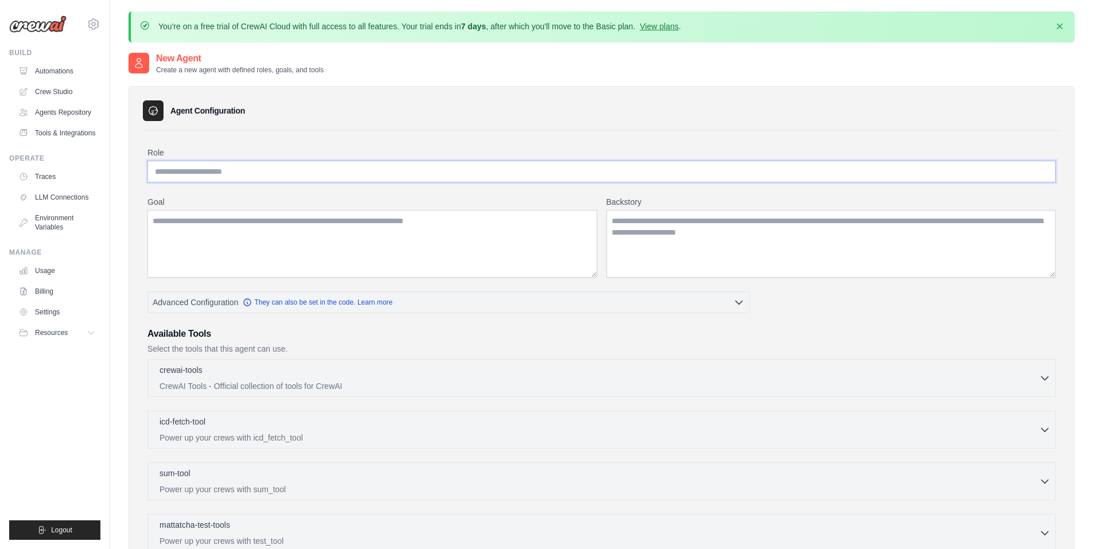
click at [169, 167] on input "Role" at bounding box center [602, 172] width 909 height 22
click at [186, 226] on textarea "Goal" at bounding box center [373, 244] width 450 height 68
click at [655, 234] on textarea "Backstory" at bounding box center [832, 244] width 450 height 68
click at [51, 87] on link "Crew Studio" at bounding box center [58, 92] width 87 height 18
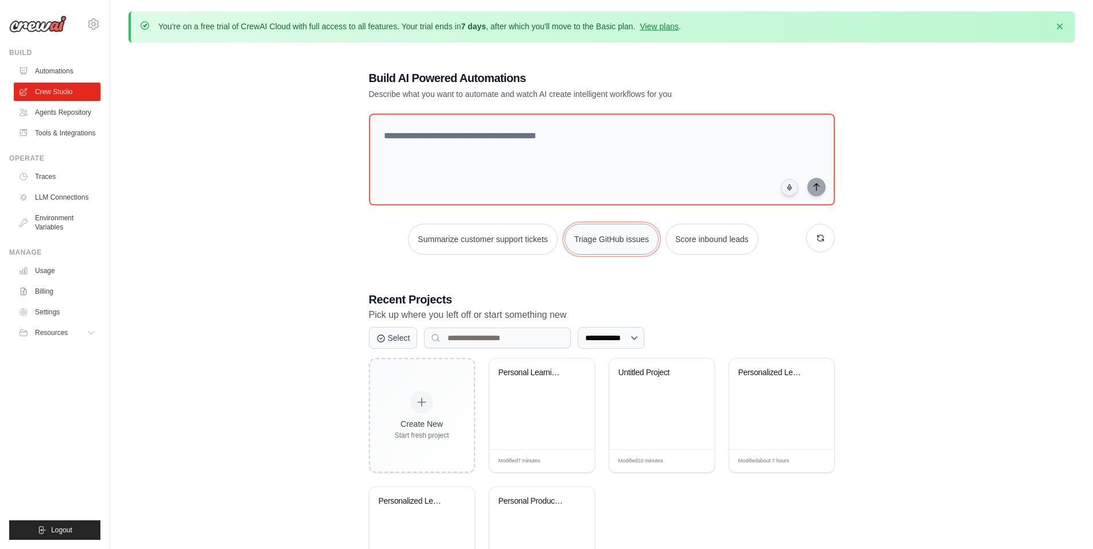
drag, startPoint x: 653, startPoint y: 240, endPoint x: 572, endPoint y: 244, distance: 80.5
click at [572, 244] on button "Triage GitHub issues" at bounding box center [612, 239] width 94 height 31
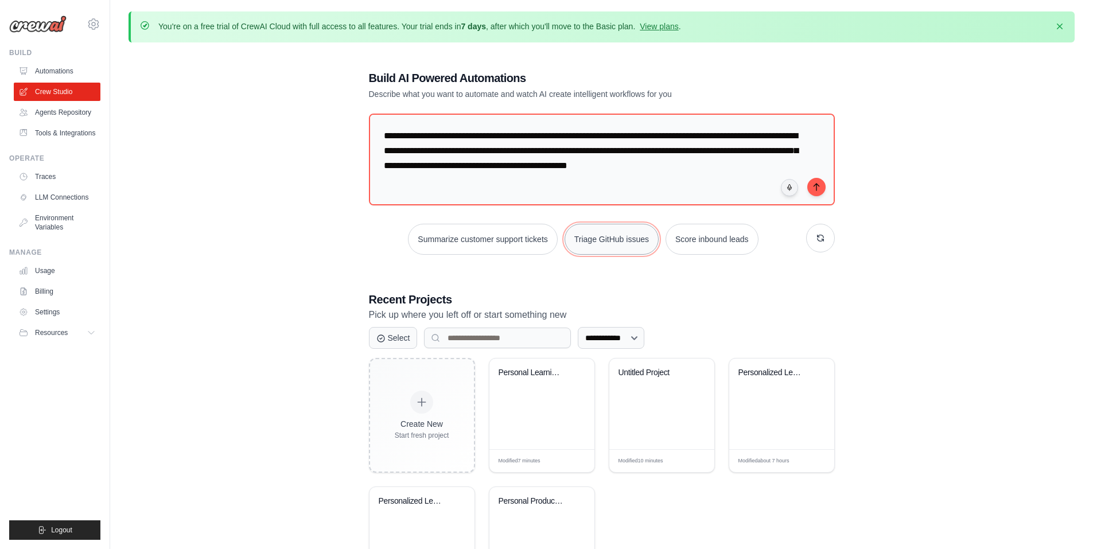
click at [619, 232] on button "Triage GitHub issues" at bounding box center [612, 239] width 94 height 31
click at [821, 187] on icon "submit" at bounding box center [816, 186] width 9 height 9
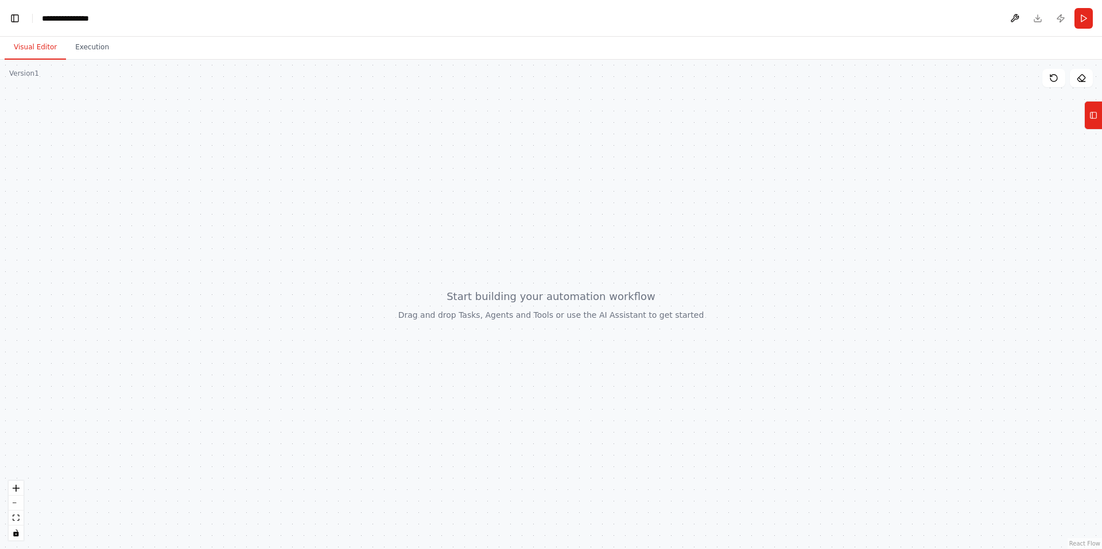
scroll to position [3727, 0]
click at [92, 44] on button "Execution" at bounding box center [92, 48] width 52 height 24
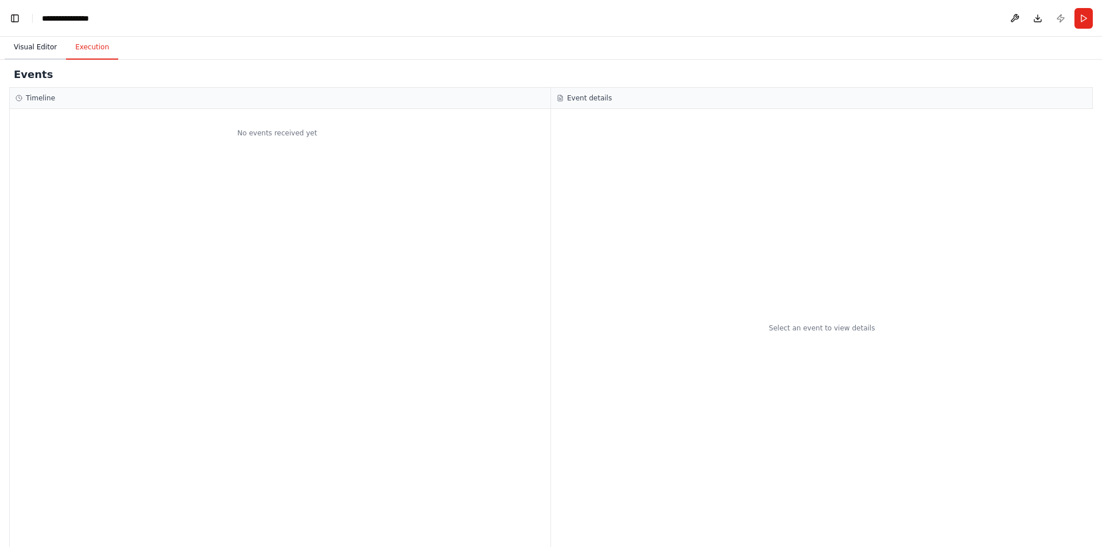
click at [26, 44] on button "Visual Editor" at bounding box center [35, 48] width 61 height 24
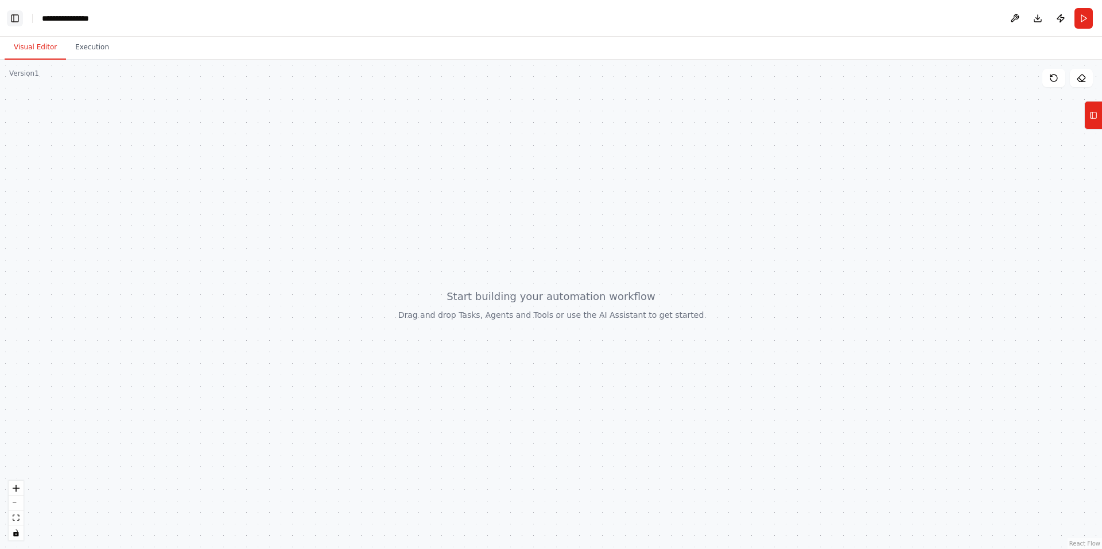
click at [14, 25] on button "Toggle Left Sidebar" at bounding box center [15, 18] width 16 height 16
click at [10, 23] on button "Toggle Left Sidebar" at bounding box center [15, 18] width 16 height 16
click at [10, 24] on button "Toggle Left Sidebar" at bounding box center [15, 18] width 16 height 16
click at [15, 522] on button "fit view" at bounding box center [16, 518] width 15 height 15
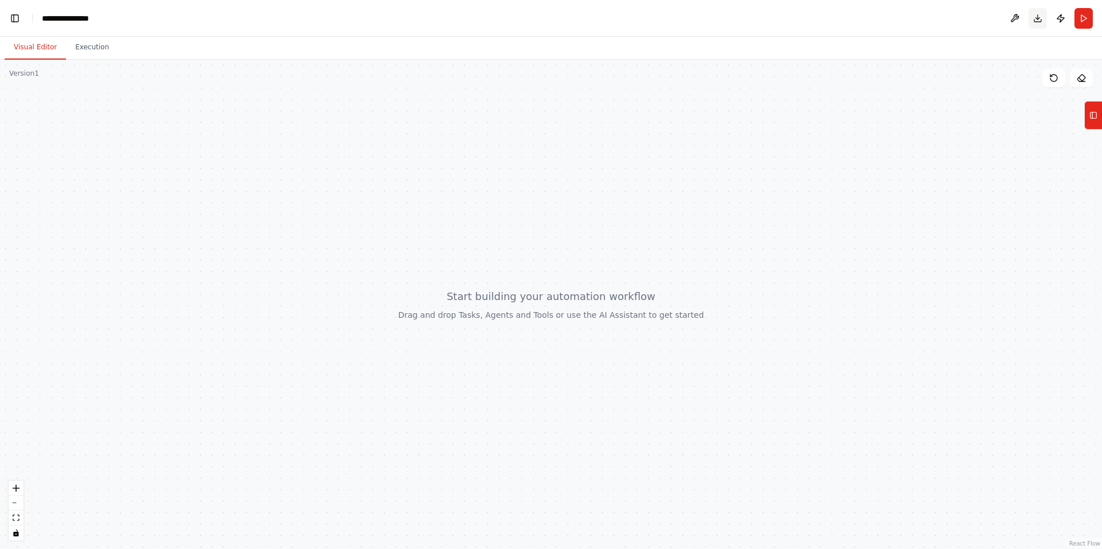
click at [1033, 20] on button "Download" at bounding box center [1038, 18] width 18 height 21
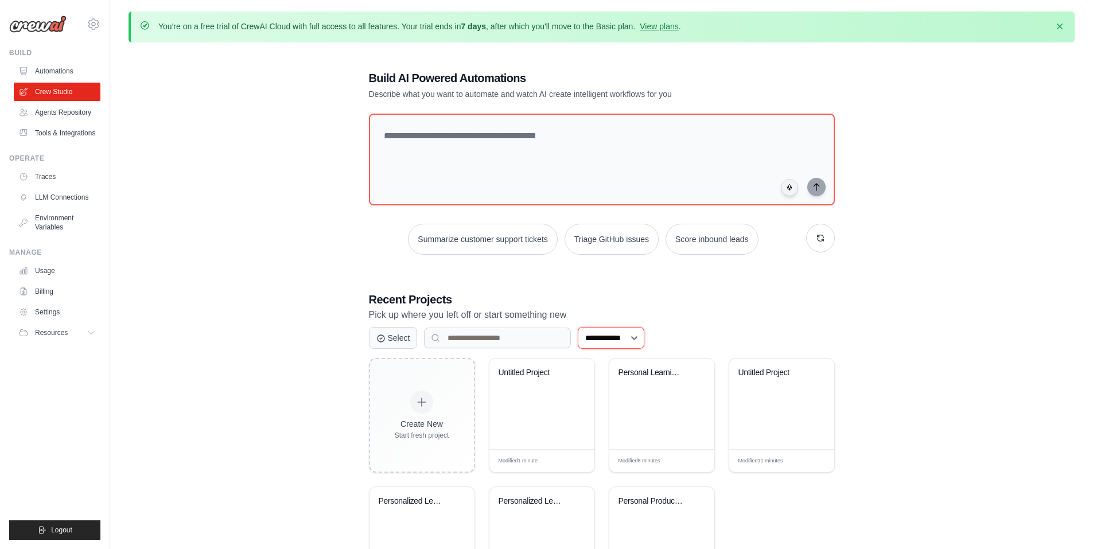
click at [619, 336] on select "**********" at bounding box center [611, 338] width 67 height 22
click at [774, 289] on div "**********" at bounding box center [602, 336] width 494 height 568
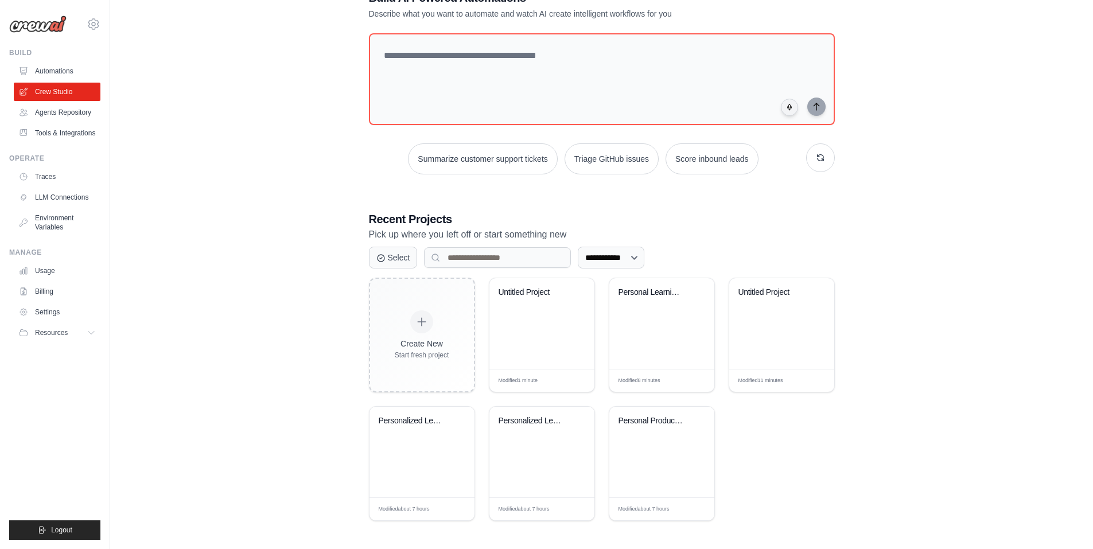
scroll to position [82, 0]
click at [88, 333] on icon at bounding box center [92, 332] width 9 height 9
click at [81, 351] on span "Documentation" at bounding box center [64, 352] width 46 height 9
click at [821, 155] on icon "button" at bounding box center [820, 156] width 9 height 9
click at [636, 255] on select "**********" at bounding box center [611, 256] width 67 height 22
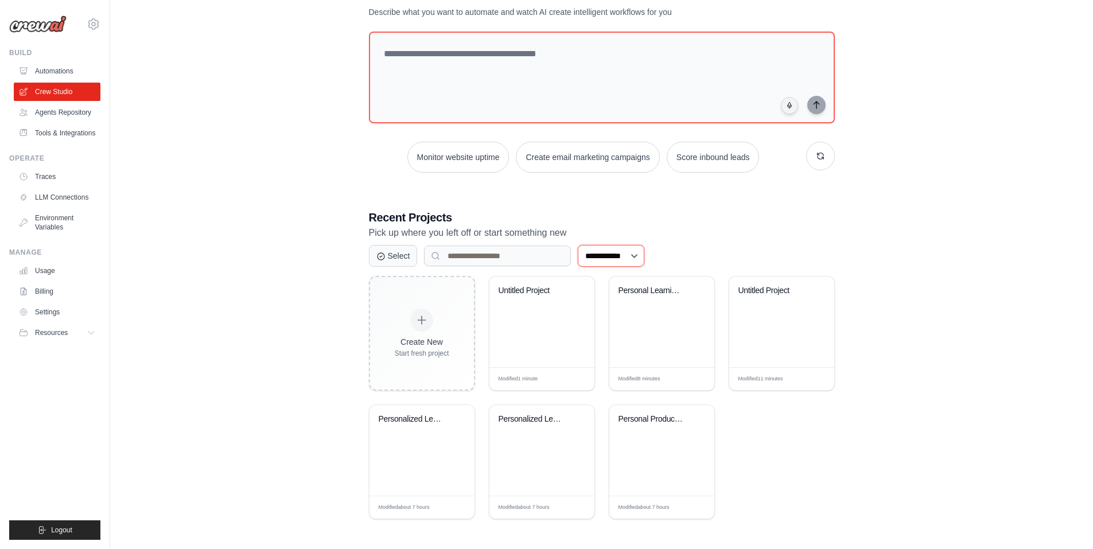
click at [578, 245] on select "**********" at bounding box center [611, 256] width 67 height 22
click at [383, 255] on icon at bounding box center [381, 255] width 9 height 9
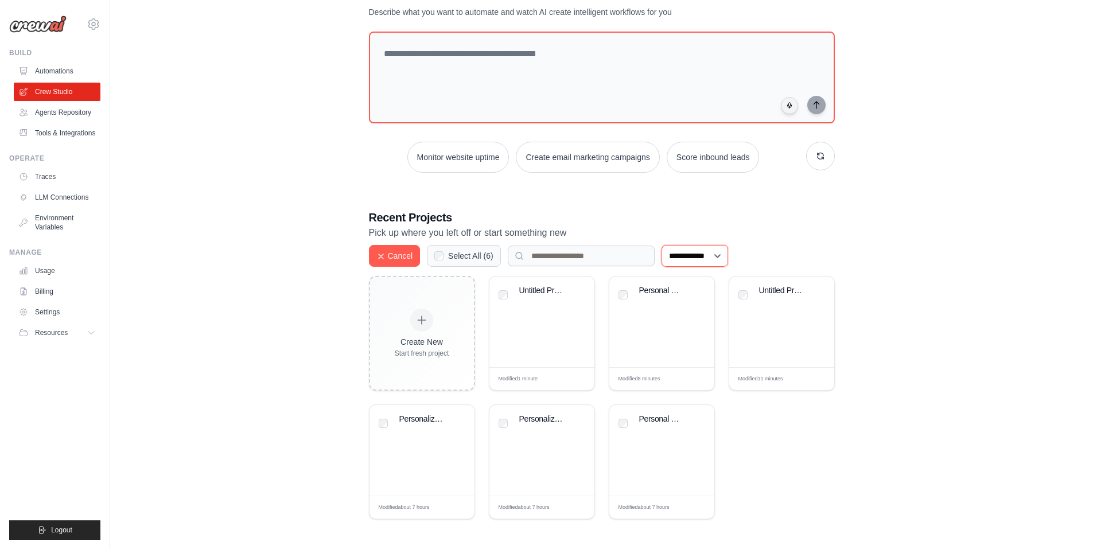
click at [721, 257] on select "**********" at bounding box center [695, 256] width 67 height 22
select select "*********"
click at [662, 245] on select "**********" at bounding box center [695, 256] width 67 height 22
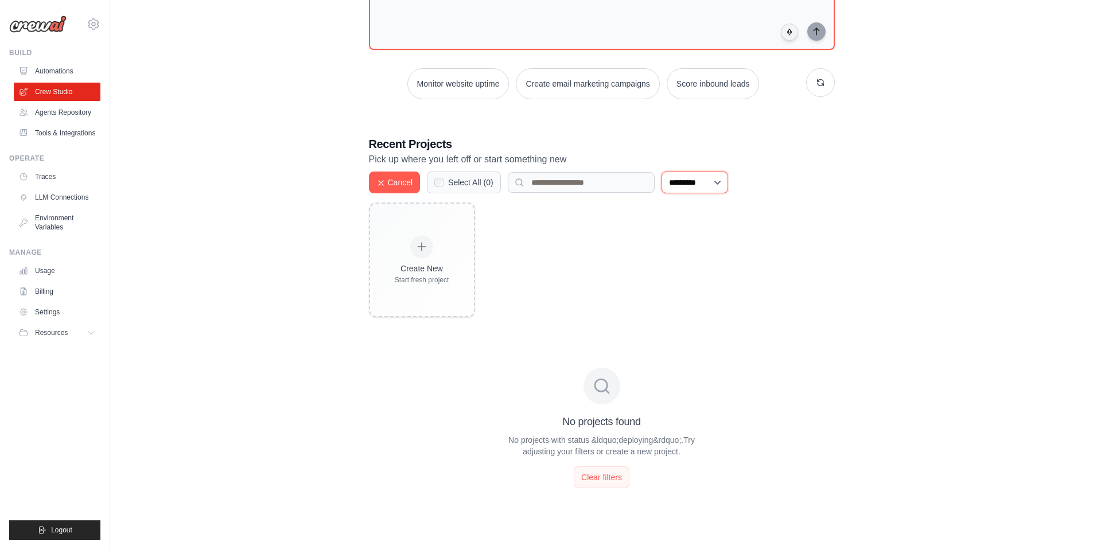
scroll to position [161, 0]
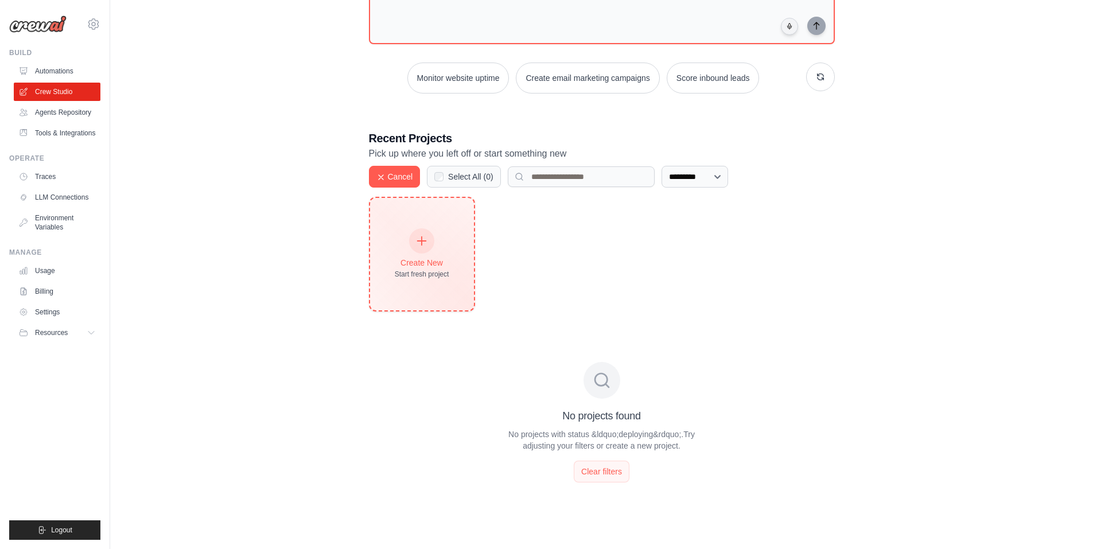
click at [409, 255] on div "Create New Start fresh project" at bounding box center [422, 254] width 55 height 49
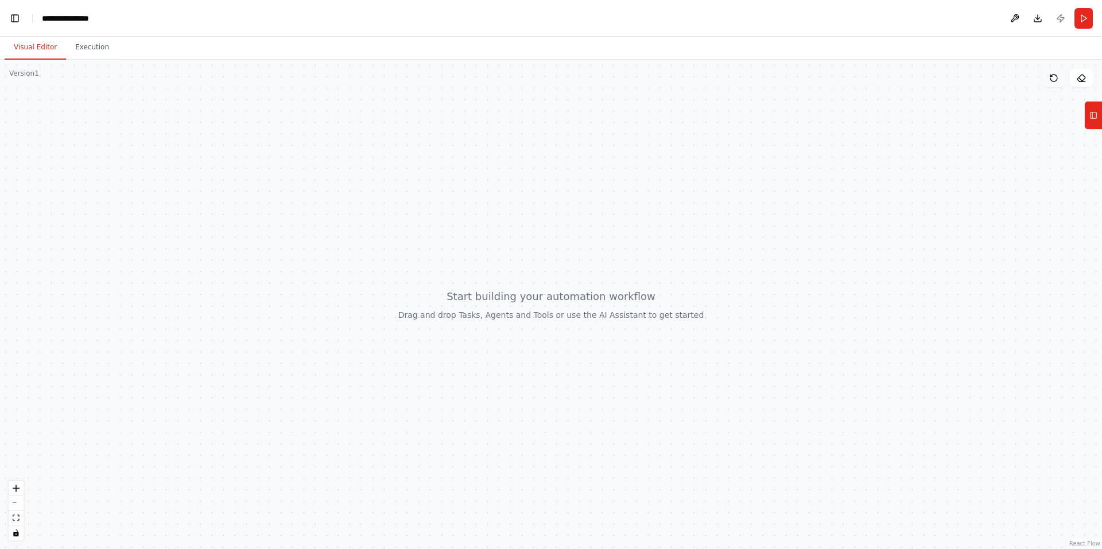
scroll to position [355, 0]
